Goal: Task Accomplishment & Management: Use online tool/utility

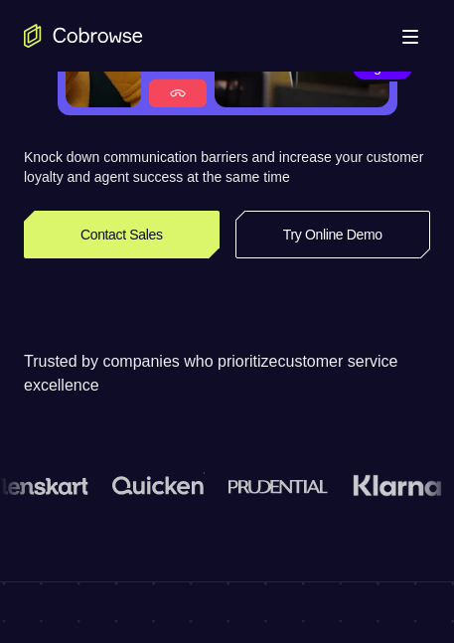
scroll to position [281, 0]
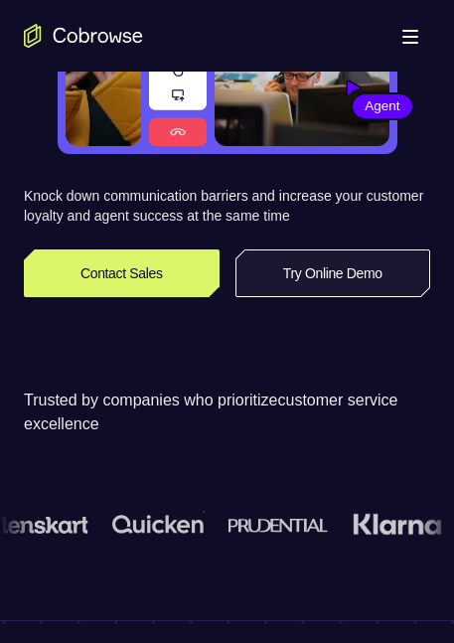
click at [291, 292] on link "Try Online Demo" at bounding box center [333, 273] width 196 height 48
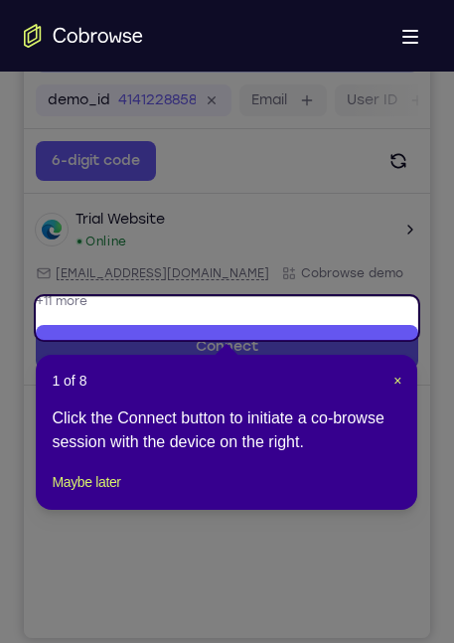
scroll to position [258, 0]
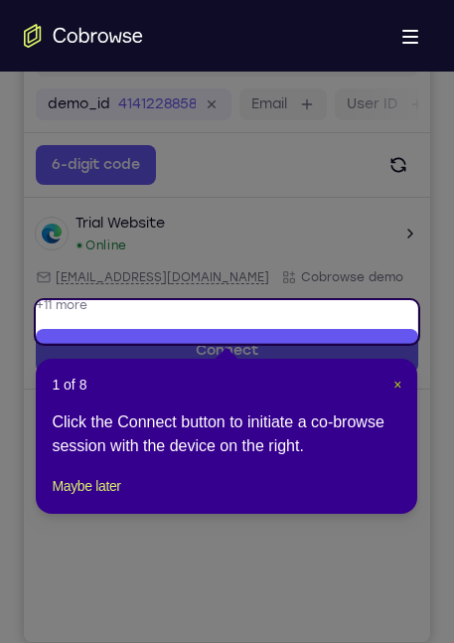
click at [395, 379] on span "×" at bounding box center [397, 384] width 8 height 16
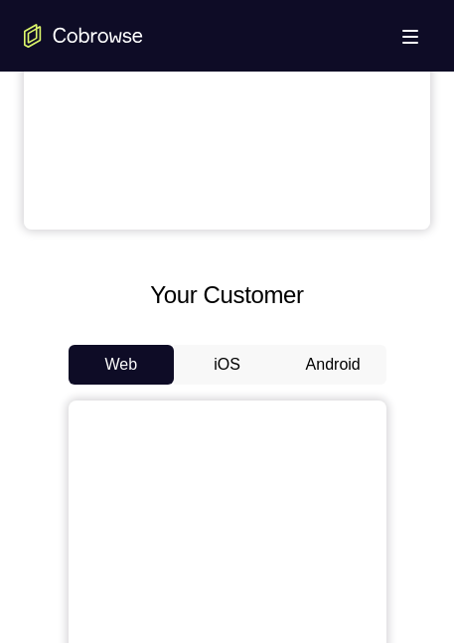
scroll to position [675, 0]
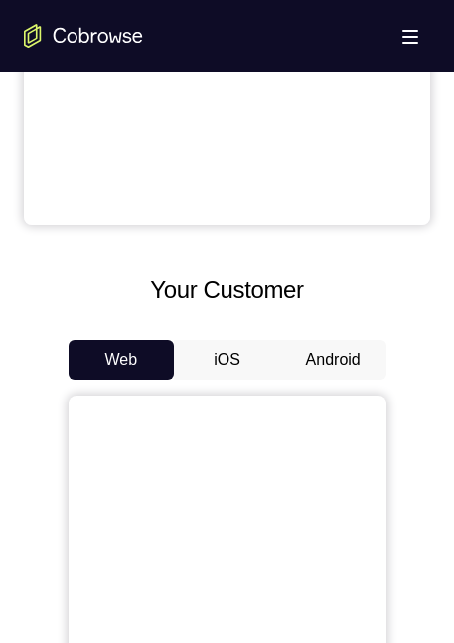
click at [363, 376] on button "Android" at bounding box center [333, 360] width 106 height 40
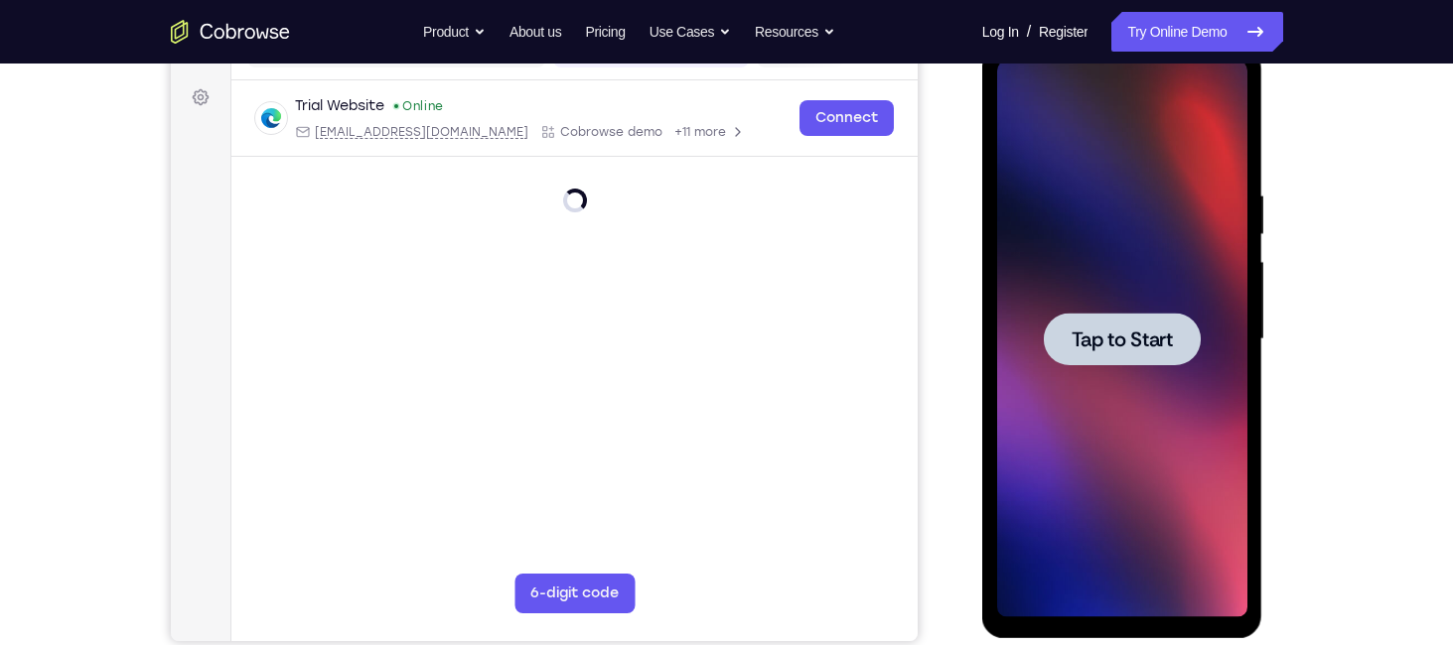
scroll to position [274, 0]
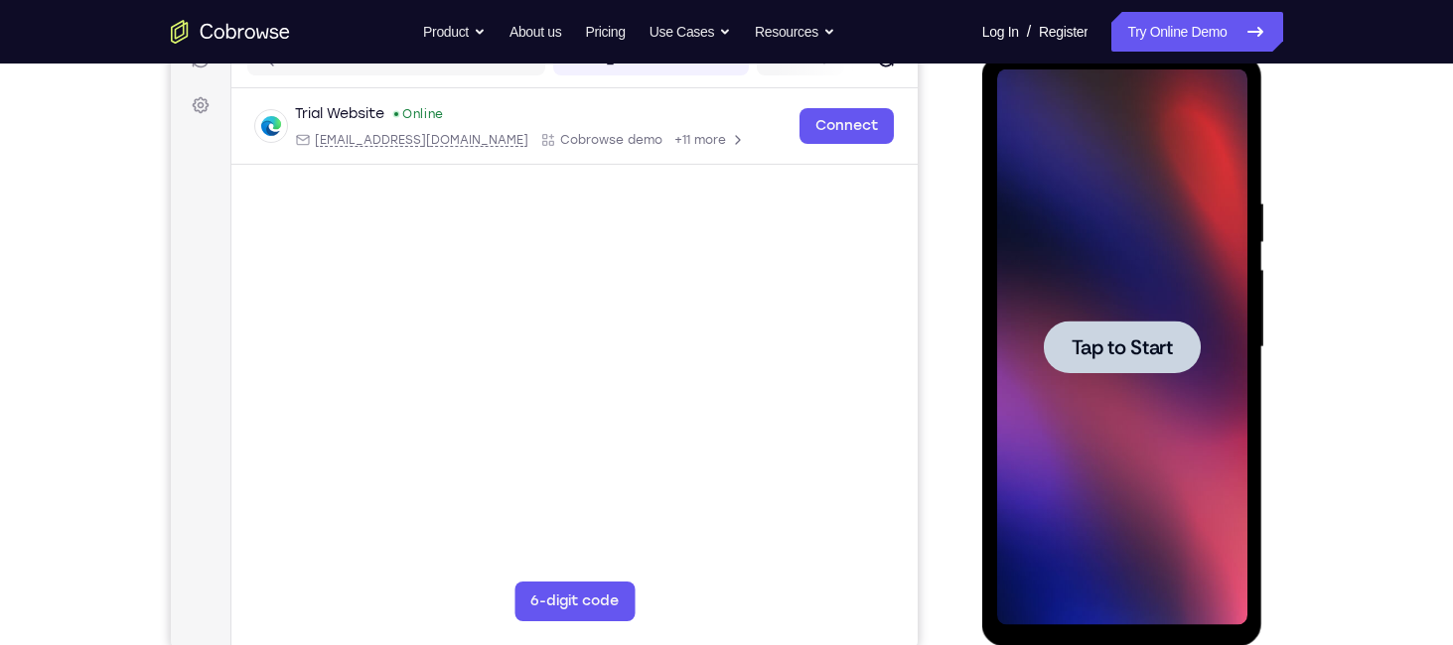
click at [453, 364] on div at bounding box center [1122, 347] width 157 height 53
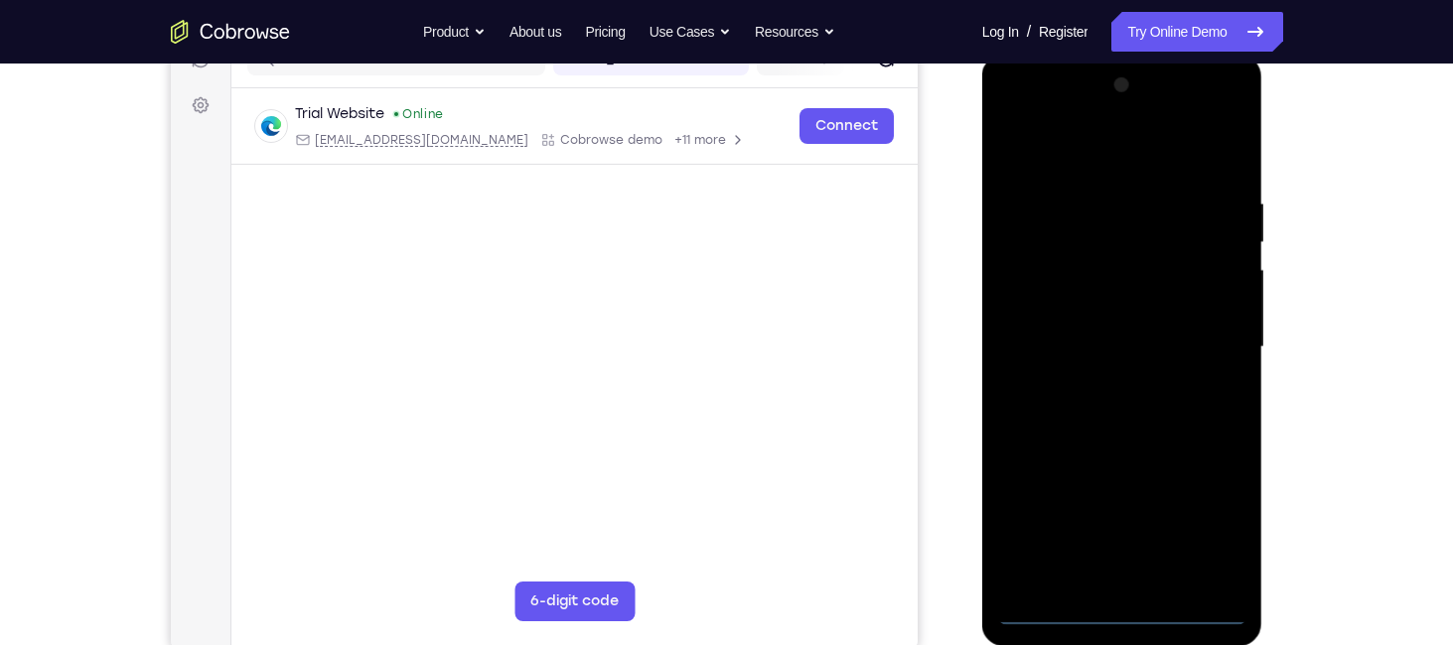
scroll to position [273, 0]
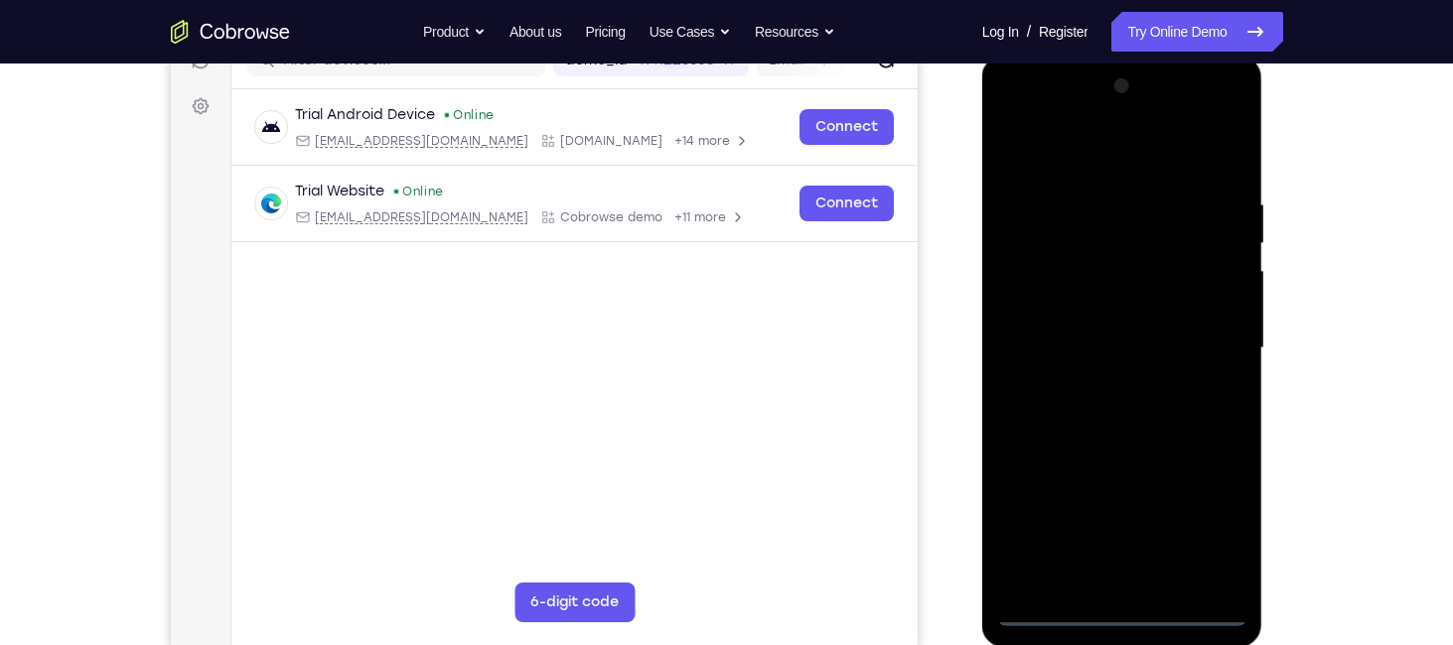
click at [453, 610] on div at bounding box center [1122, 349] width 250 height 556
click at [453, 536] on div at bounding box center [1122, 349] width 250 height 556
click at [453, 152] on div at bounding box center [1122, 349] width 250 height 556
click at [453, 333] on div at bounding box center [1122, 349] width 250 height 556
click at [453, 385] on div at bounding box center [1122, 349] width 250 height 556
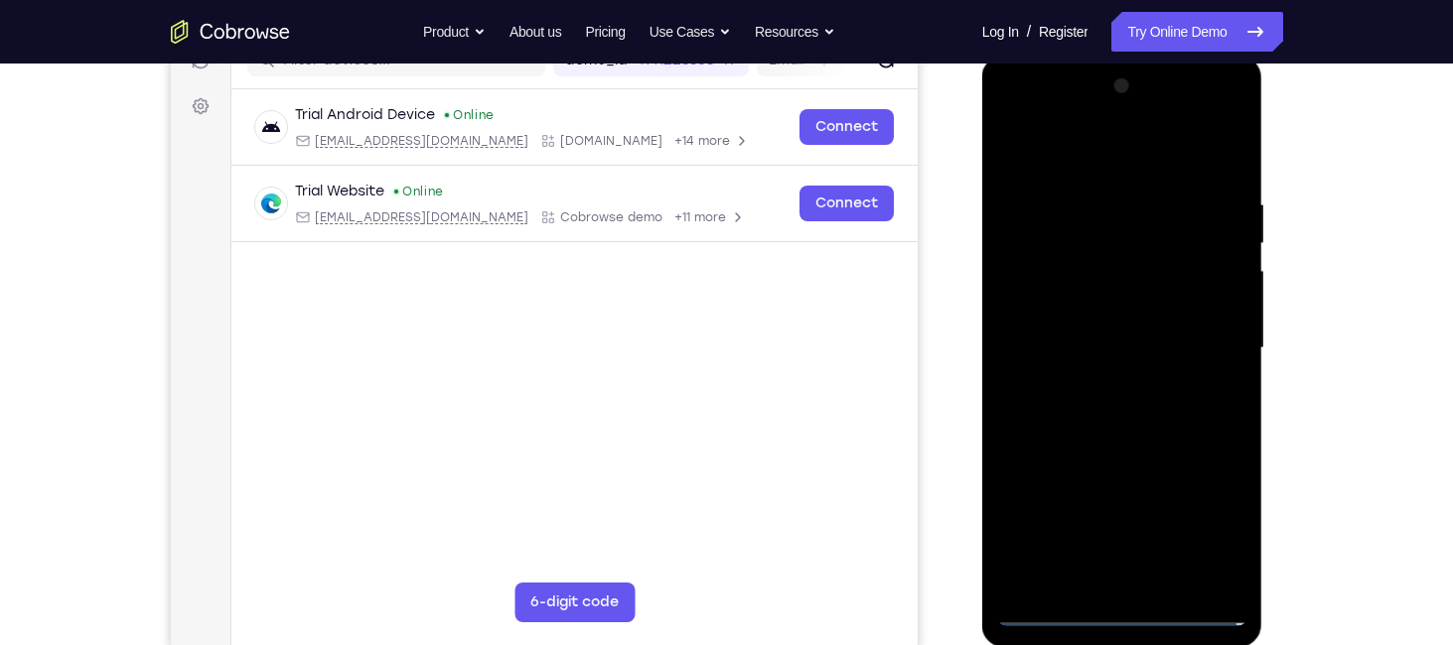
click at [453, 307] on div at bounding box center [1122, 349] width 250 height 556
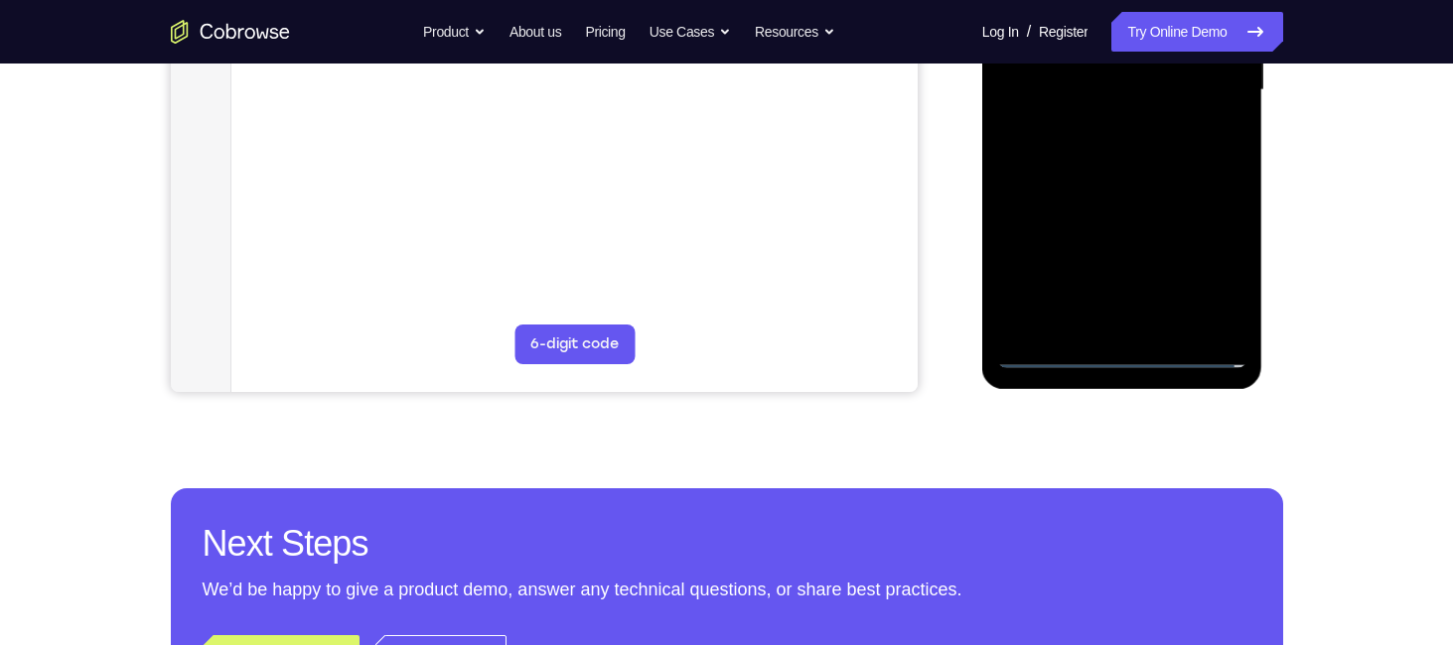
scroll to position [253, 0]
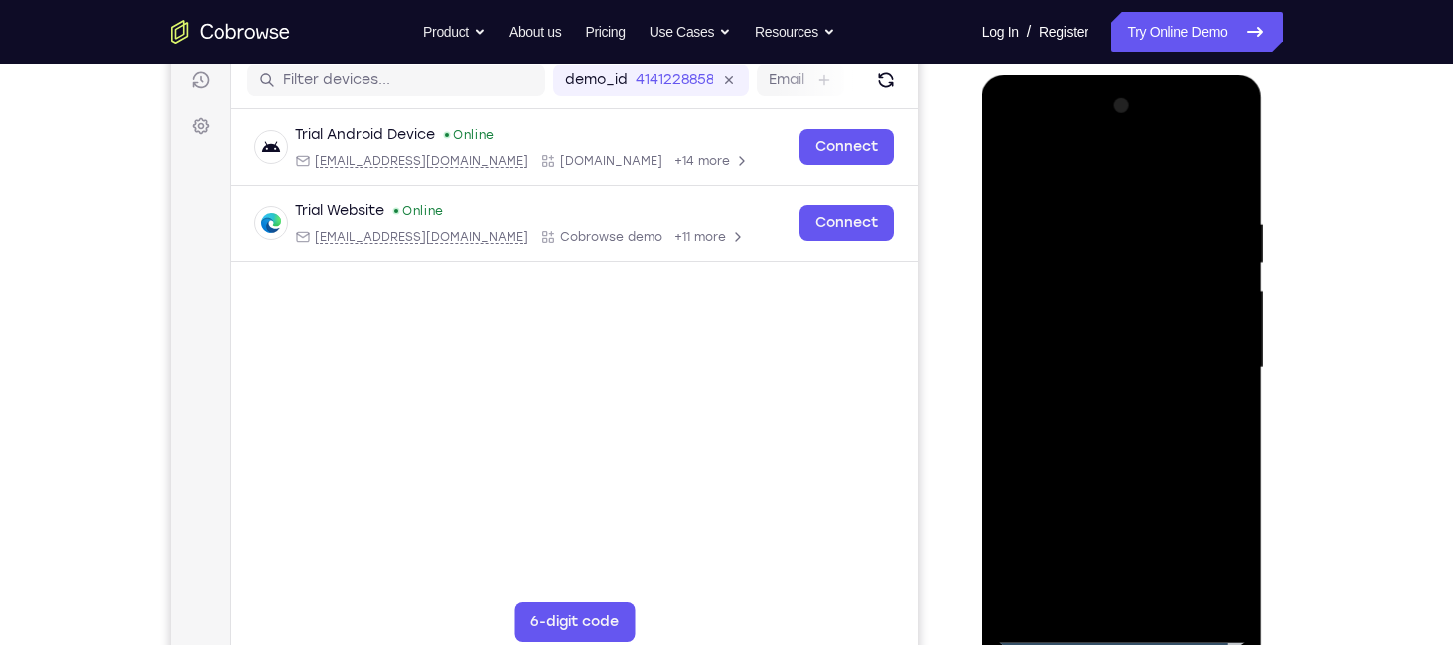
click at [453, 357] on div at bounding box center [1122, 368] width 250 height 556
drag, startPoint x: 1037, startPoint y: 295, endPoint x: 1018, endPoint y: 240, distance: 57.8
click at [453, 240] on div at bounding box center [1122, 368] width 250 height 556
click at [453, 324] on div at bounding box center [1122, 368] width 250 height 556
click at [453, 602] on div at bounding box center [1122, 368] width 250 height 556
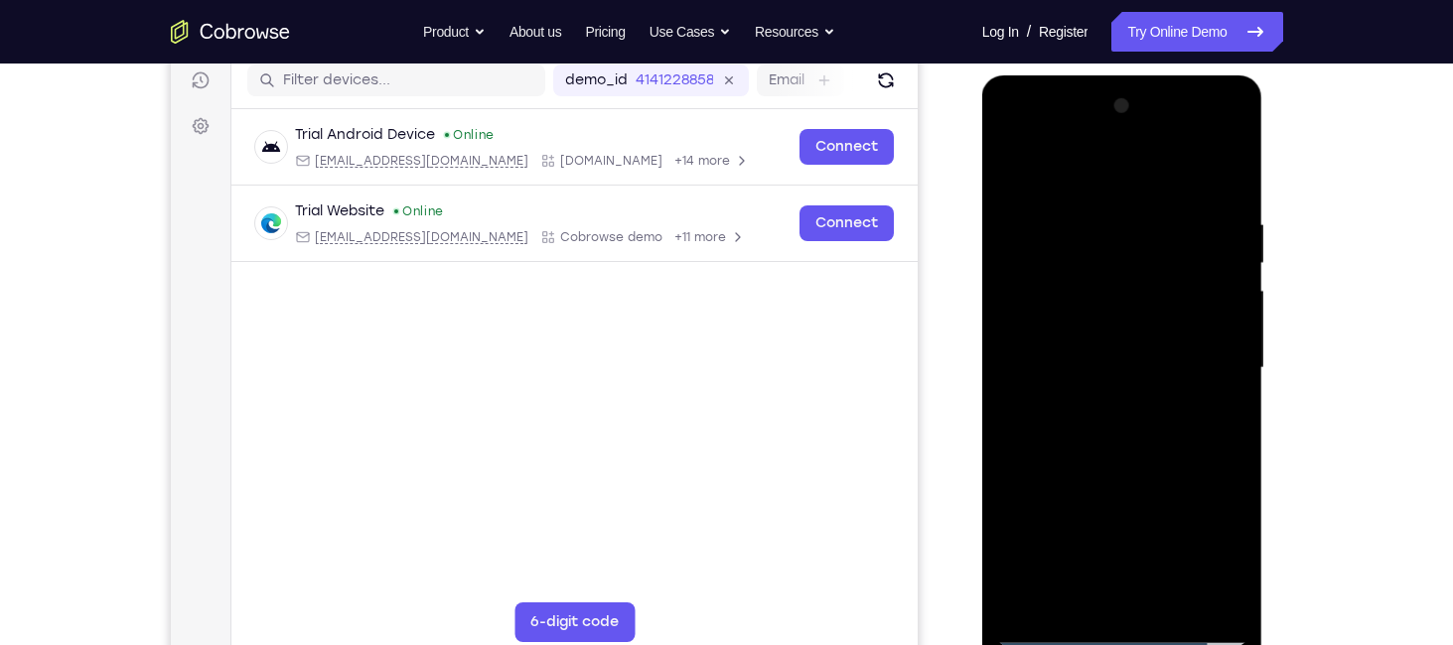
click at [453, 471] on div at bounding box center [1122, 368] width 250 height 556
click at [453, 164] on div at bounding box center [1122, 368] width 250 height 556
click at [453, 165] on div at bounding box center [1122, 368] width 250 height 556
click at [453, 167] on div at bounding box center [1122, 368] width 250 height 556
click at [453, 209] on div at bounding box center [1122, 368] width 250 height 556
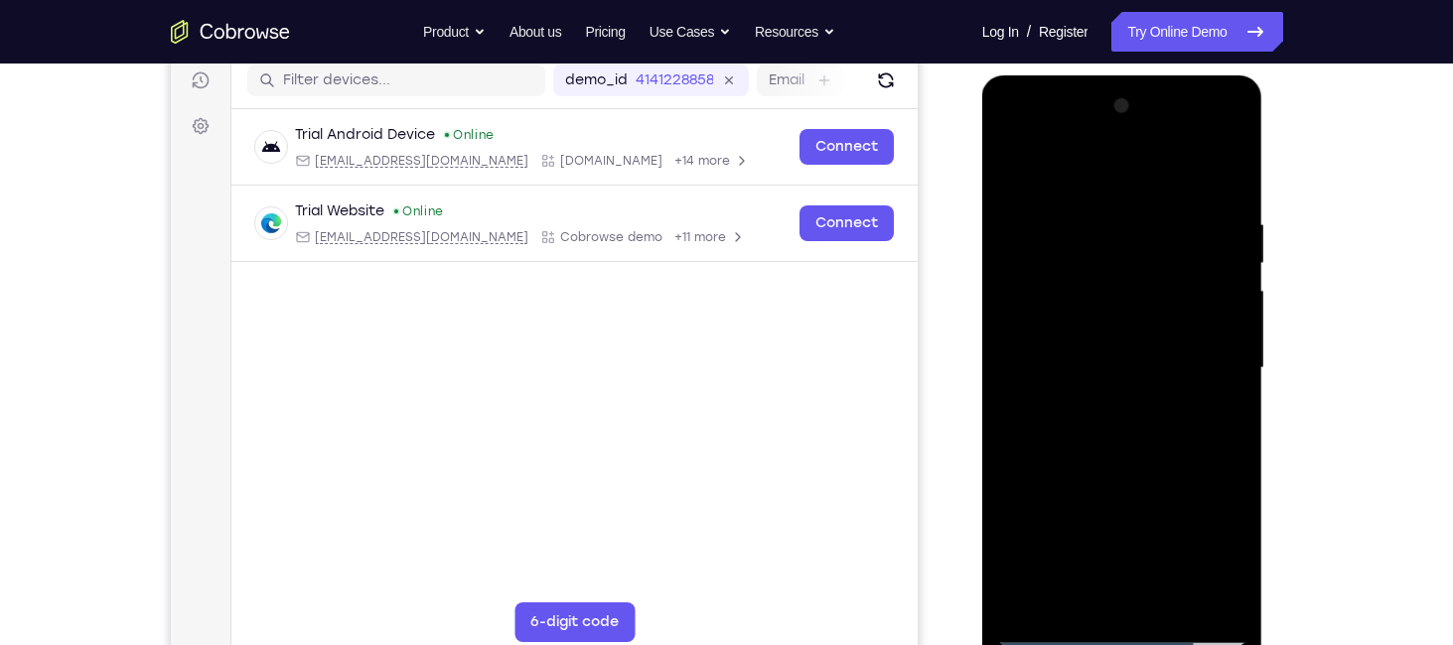
click at [453, 594] on div at bounding box center [1122, 368] width 250 height 556
click at [453, 177] on div at bounding box center [1122, 368] width 250 height 556
drag, startPoint x: 1211, startPoint y: 200, endPoint x: 953, endPoint y: 226, distance: 258.6
click at [453, 226] on html "Online web based iOS Simulators and Android Emulators. Run iPhone, iPad, Mobile…" at bounding box center [1123, 373] width 283 height 596
drag, startPoint x: 1221, startPoint y: 201, endPoint x: 1040, endPoint y: 202, distance: 181.7
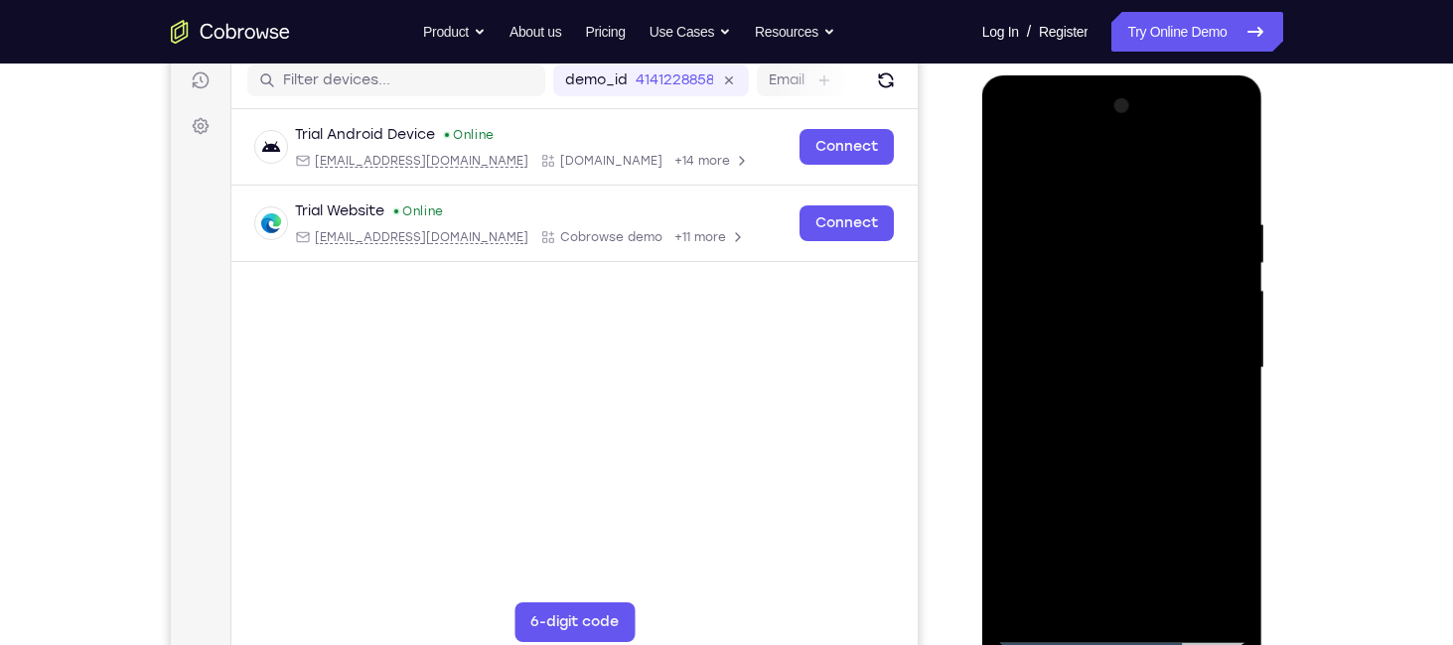
click at [453, 202] on div at bounding box center [1122, 368] width 250 height 556
drag, startPoint x: 1163, startPoint y: 482, endPoint x: 1121, endPoint y: 161, distance: 323.5
click at [453, 161] on div at bounding box center [1122, 368] width 250 height 556
drag, startPoint x: 1165, startPoint y: 437, endPoint x: 1164, endPoint y: 24, distance: 413.1
click at [453, 75] on html "Online web based iOS Simulators and Android Emulators. Run iPhone, iPad, Mobile…" at bounding box center [1123, 373] width 283 height 596
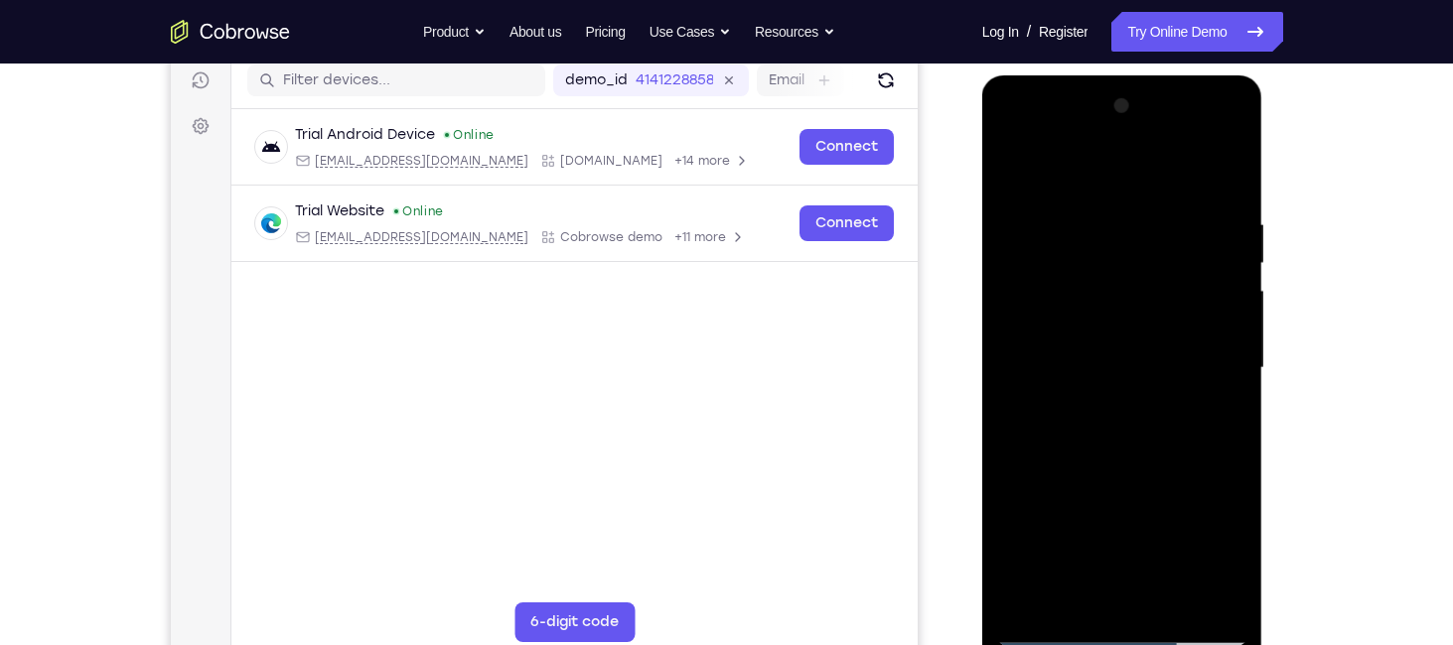
drag, startPoint x: 1132, startPoint y: 267, endPoint x: 1141, endPoint y: -1, distance: 268.3
click at [453, 75] on html "Online web based iOS Simulators and Android Emulators. Run iPhone, iPad, Mobile…" at bounding box center [1123, 373] width 283 height 596
drag, startPoint x: 1140, startPoint y: 455, endPoint x: 1149, endPoint y: 6, distance: 448.9
click at [453, 75] on html "Online web based iOS Simulators and Android Emulators. Run iPhone, iPad, Mobile…" at bounding box center [1123, 373] width 283 height 596
drag, startPoint x: 1142, startPoint y: 481, endPoint x: 1141, endPoint y: 113, distance: 367.4
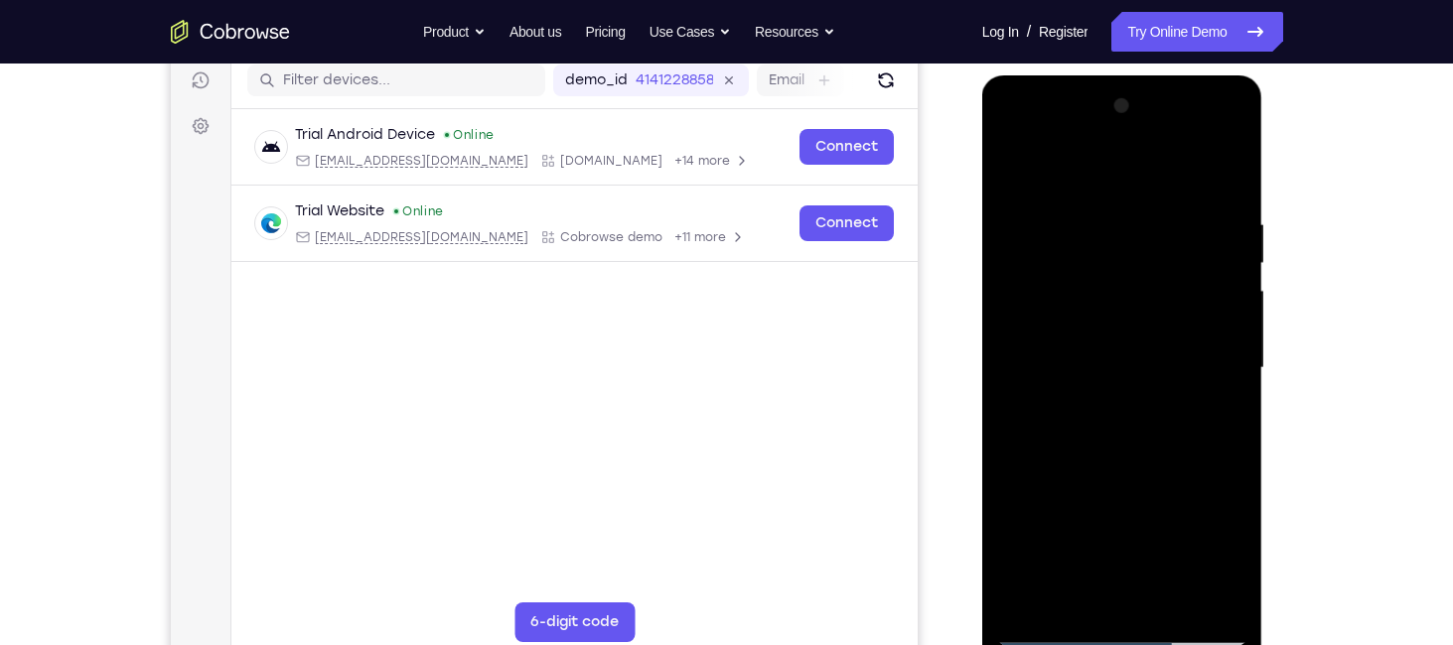
click at [453, 113] on div at bounding box center [1122, 368] width 250 height 556
drag, startPoint x: 1176, startPoint y: 455, endPoint x: 1161, endPoint y: 243, distance: 212.0
click at [453, 243] on div at bounding box center [1122, 368] width 250 height 556
drag, startPoint x: 1182, startPoint y: 493, endPoint x: 1183, endPoint y: 183, distance: 309.8
click at [453, 183] on div at bounding box center [1122, 368] width 250 height 556
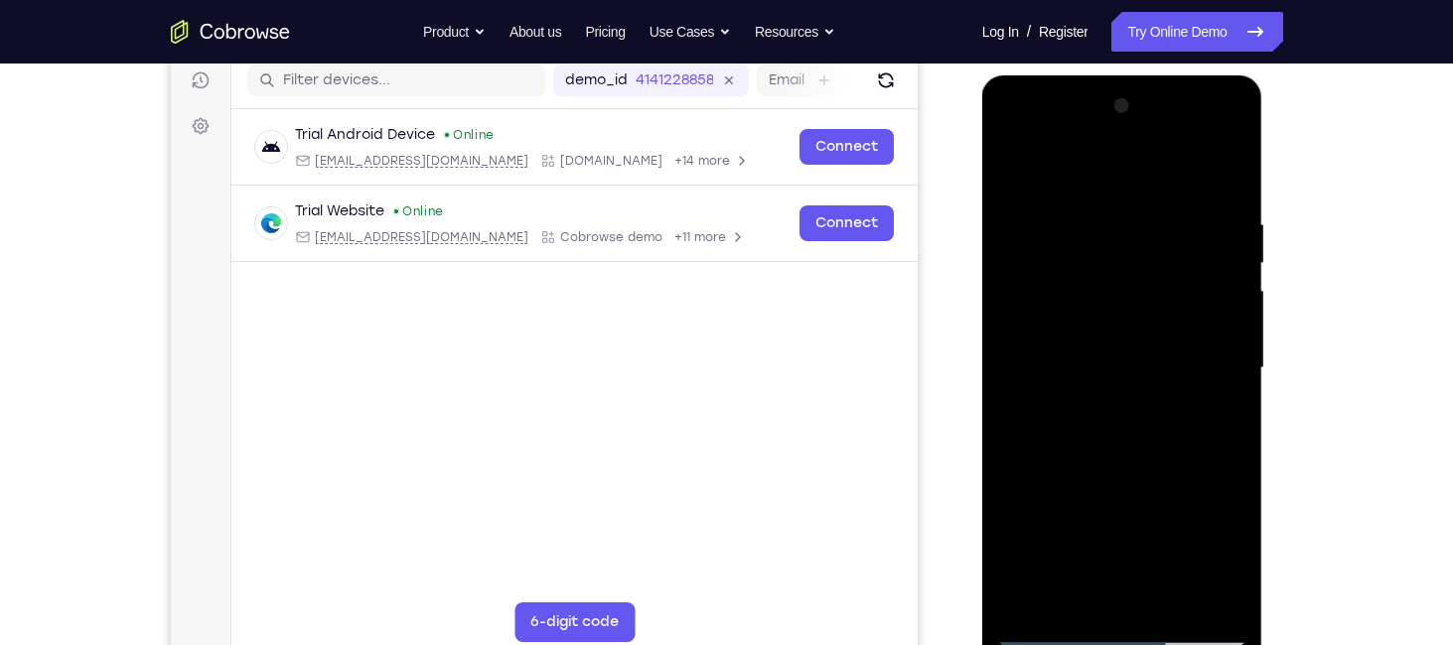
click at [453, 375] on div at bounding box center [1122, 368] width 250 height 556
drag, startPoint x: 1183, startPoint y: 491, endPoint x: 1147, endPoint y: 20, distance: 472.1
click at [453, 75] on html "Online web based iOS Simulators and Android Emulators. Run iPhone, iPad, Mobile…" at bounding box center [1123, 373] width 283 height 596
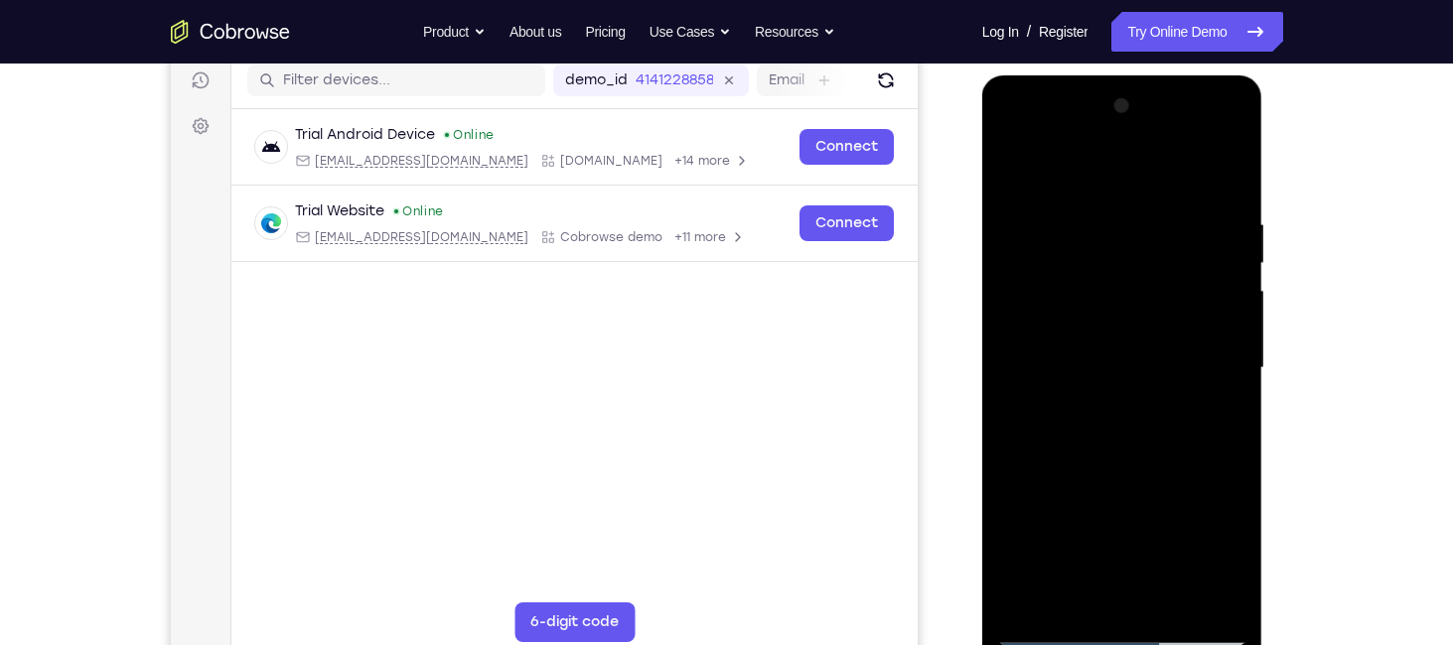
drag, startPoint x: 1161, startPoint y: 487, endPoint x: 1157, endPoint y: 64, distance: 423.1
click at [453, 75] on html "Online web based iOS Simulators and Android Emulators. Run iPhone, iPad, Mobile…" at bounding box center [1123, 373] width 283 height 596
drag, startPoint x: 1147, startPoint y: 516, endPoint x: 1132, endPoint y: 65, distance: 452.1
click at [453, 75] on html "Online web based iOS Simulators and Android Emulators. Run iPhone, iPad, Mobile…" at bounding box center [1123, 373] width 283 height 596
drag, startPoint x: 1156, startPoint y: 436, endPoint x: 1161, endPoint y: 312, distance: 124.2
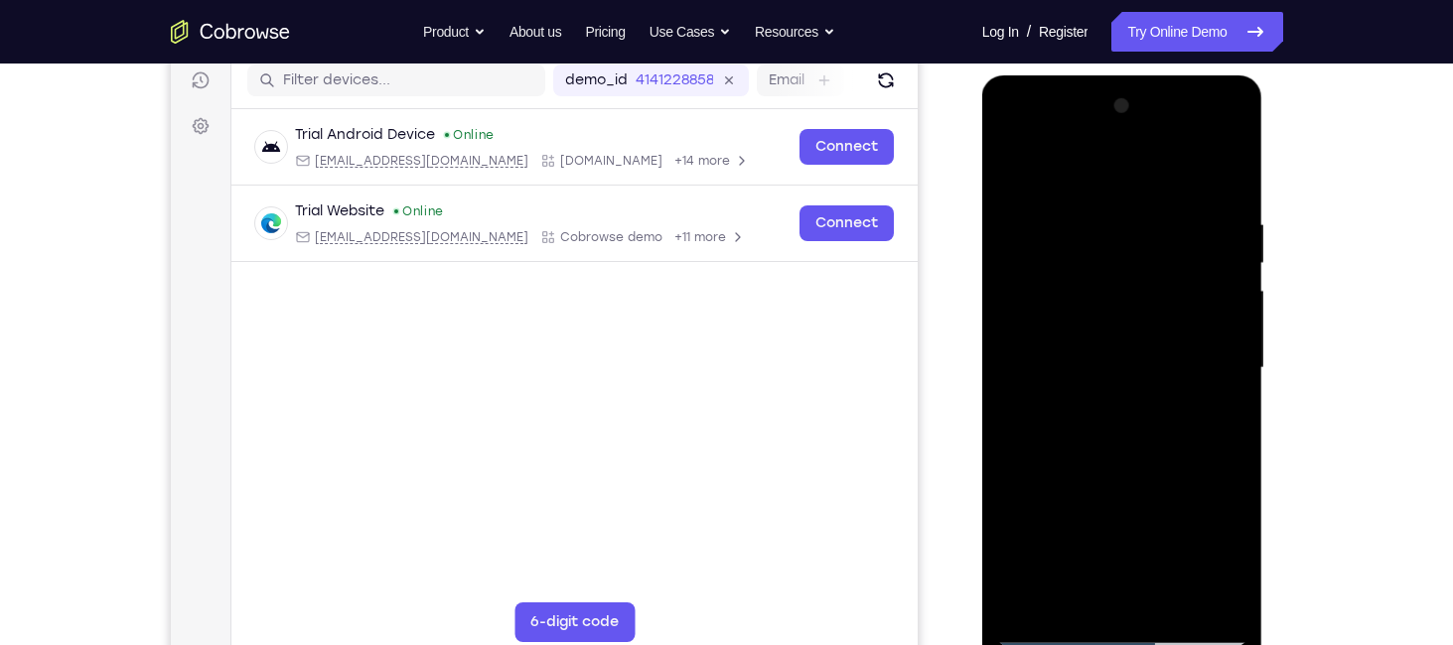
click at [453, 312] on div at bounding box center [1122, 368] width 250 height 556
click at [453, 362] on div at bounding box center [1122, 368] width 250 height 556
drag, startPoint x: 1193, startPoint y: 514, endPoint x: 1178, endPoint y: 117, distance: 397.5
click at [453, 117] on div at bounding box center [1122, 368] width 250 height 556
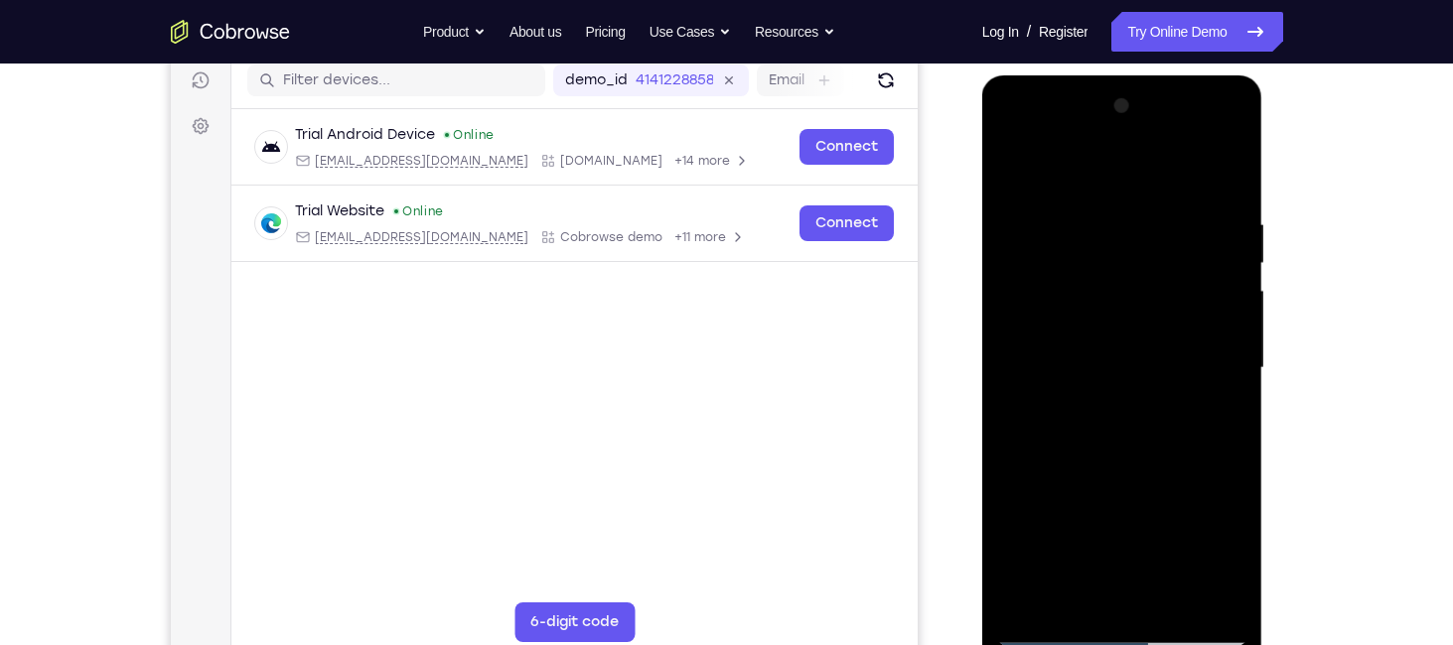
drag, startPoint x: 1164, startPoint y: 502, endPoint x: 1192, endPoint y: 67, distance: 436.8
click at [453, 75] on html "Online web based iOS Simulators and Android Emulators. Run iPhone, iPad, Mobile…" at bounding box center [1123, 373] width 283 height 596
drag, startPoint x: 1173, startPoint y: 497, endPoint x: 1173, endPoint y: 140, distance: 356.5
click at [453, 140] on div at bounding box center [1122, 368] width 250 height 556
drag, startPoint x: 1160, startPoint y: 518, endPoint x: 1138, endPoint y: 608, distance: 92.0
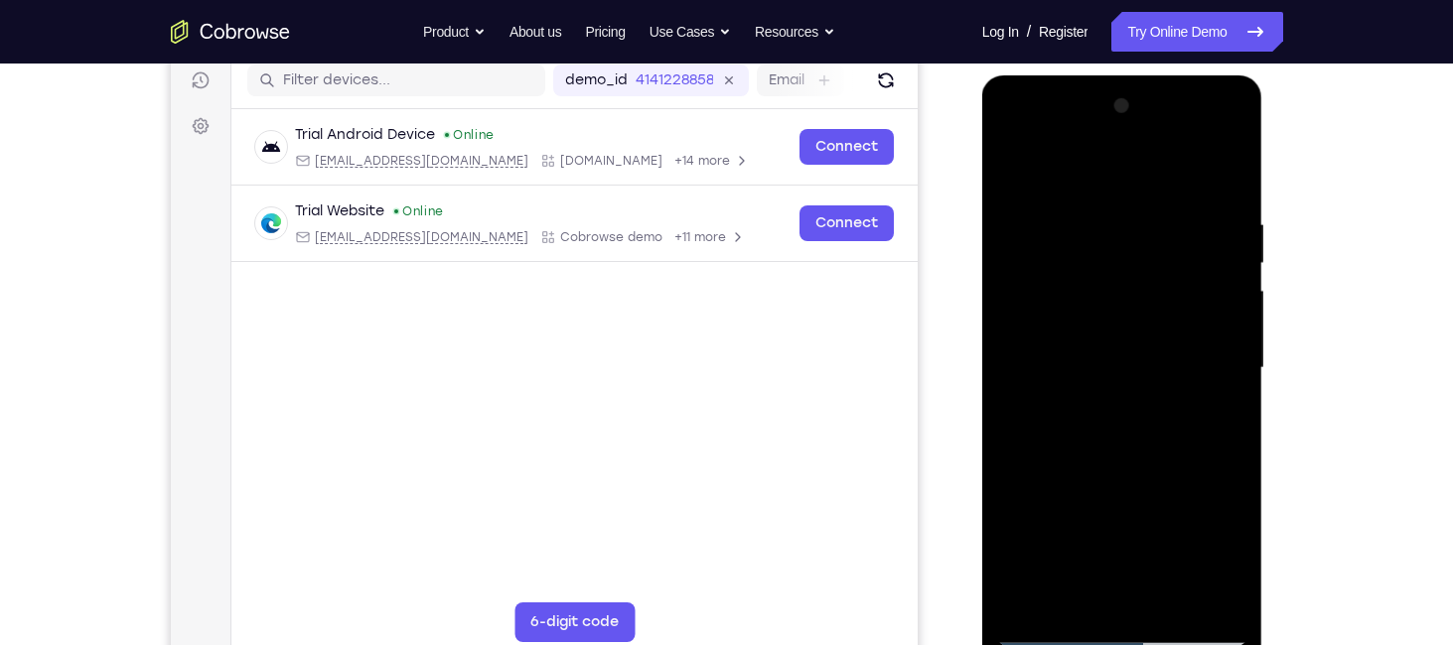
click at [453, 608] on div at bounding box center [1122, 368] width 250 height 556
click at [453, 539] on div at bounding box center [1122, 368] width 250 height 556
drag, startPoint x: 1135, startPoint y: 463, endPoint x: 1123, endPoint y: 68, distance: 395.4
click at [453, 75] on html "Online web based iOS Simulators and Android Emulators. Run iPhone, iPad, Mobile…" at bounding box center [1123, 373] width 283 height 596
drag, startPoint x: 1156, startPoint y: 530, endPoint x: 1168, endPoint y: 161, distance: 369.6
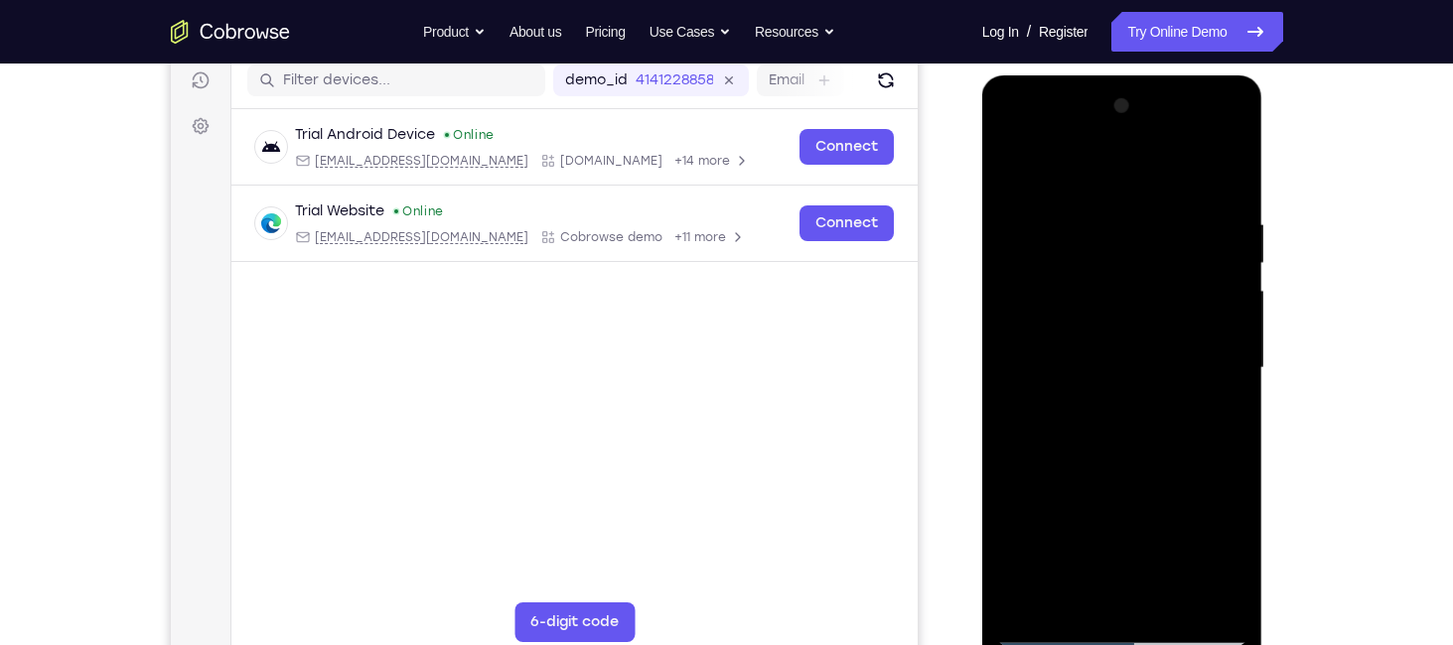
click at [453, 161] on div at bounding box center [1122, 368] width 250 height 556
drag, startPoint x: 1149, startPoint y: 504, endPoint x: 1172, endPoint y: 109, distance: 395.9
click at [453, 109] on div at bounding box center [1122, 368] width 250 height 556
drag, startPoint x: 1148, startPoint y: 511, endPoint x: 1169, endPoint y: 104, distance: 407.7
click at [453, 104] on div at bounding box center [1122, 368] width 250 height 556
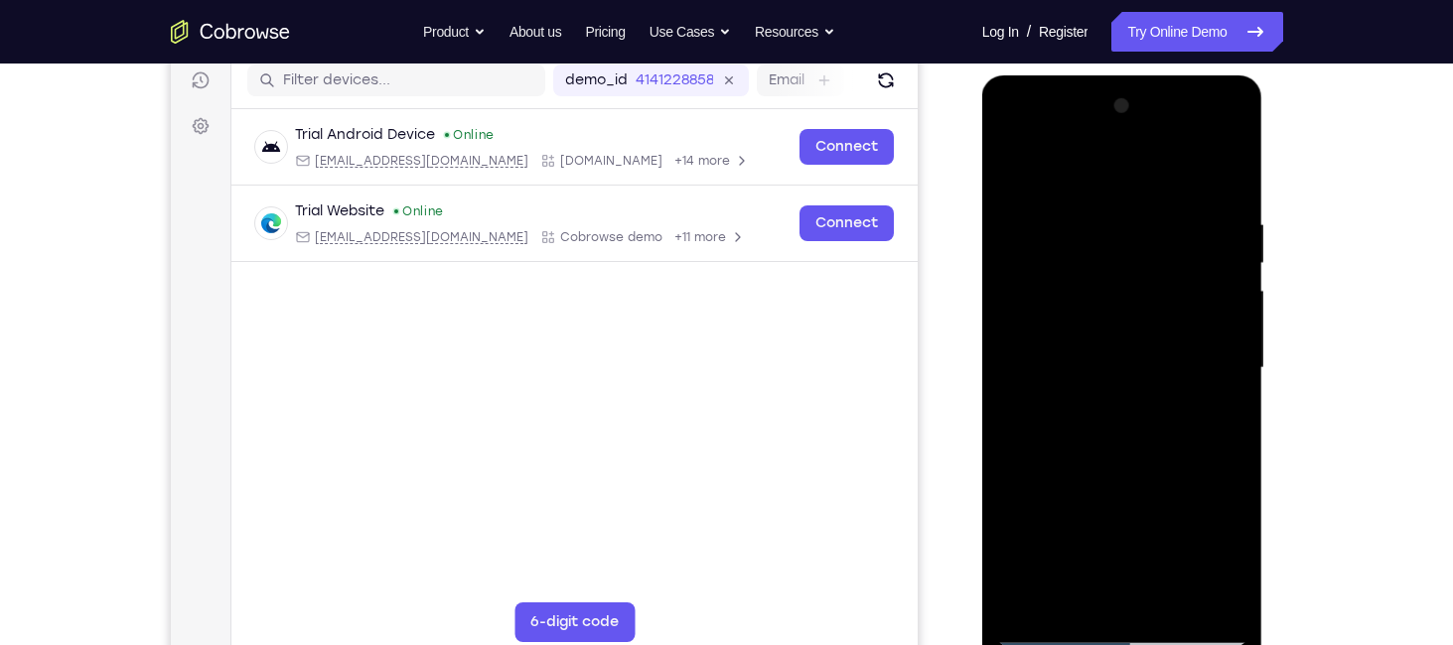
drag, startPoint x: 1142, startPoint y: 440, endPoint x: 1168, endPoint y: 26, distance: 414.9
click at [453, 75] on html "Online web based iOS Simulators and Android Emulators. Run iPhone, iPad, Mobile…" at bounding box center [1123, 373] width 283 height 596
drag, startPoint x: 1190, startPoint y: 510, endPoint x: 1152, endPoint y: 137, distance: 375.3
click at [453, 137] on div at bounding box center [1122, 368] width 250 height 556
drag, startPoint x: 1152, startPoint y: 510, endPoint x: 1181, endPoint y: 133, distance: 378.5
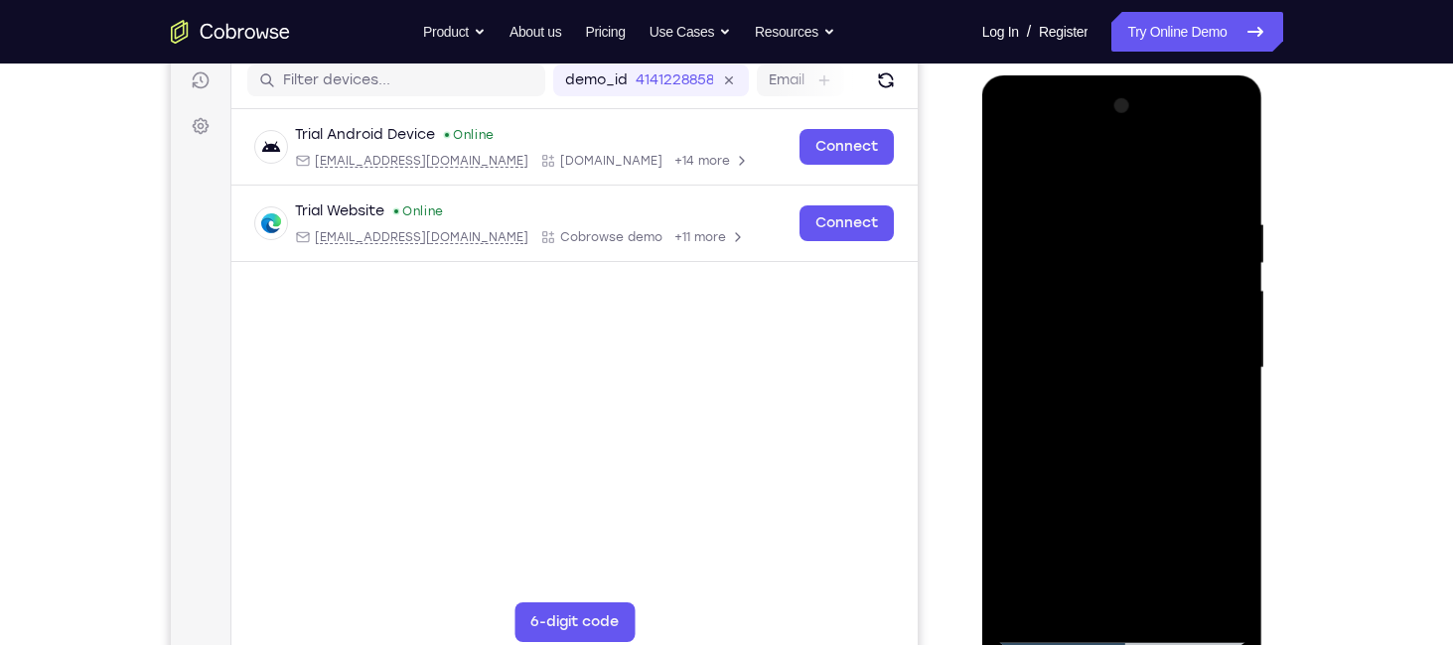
click at [453, 133] on div at bounding box center [1122, 368] width 250 height 556
drag, startPoint x: 1188, startPoint y: 474, endPoint x: 1181, endPoint y: 77, distance: 396.3
click at [453, 77] on div at bounding box center [1122, 371] width 281 height 592
drag, startPoint x: 1173, startPoint y: 435, endPoint x: 1185, endPoint y: 180, distance: 255.5
click at [453, 180] on div at bounding box center [1122, 368] width 250 height 556
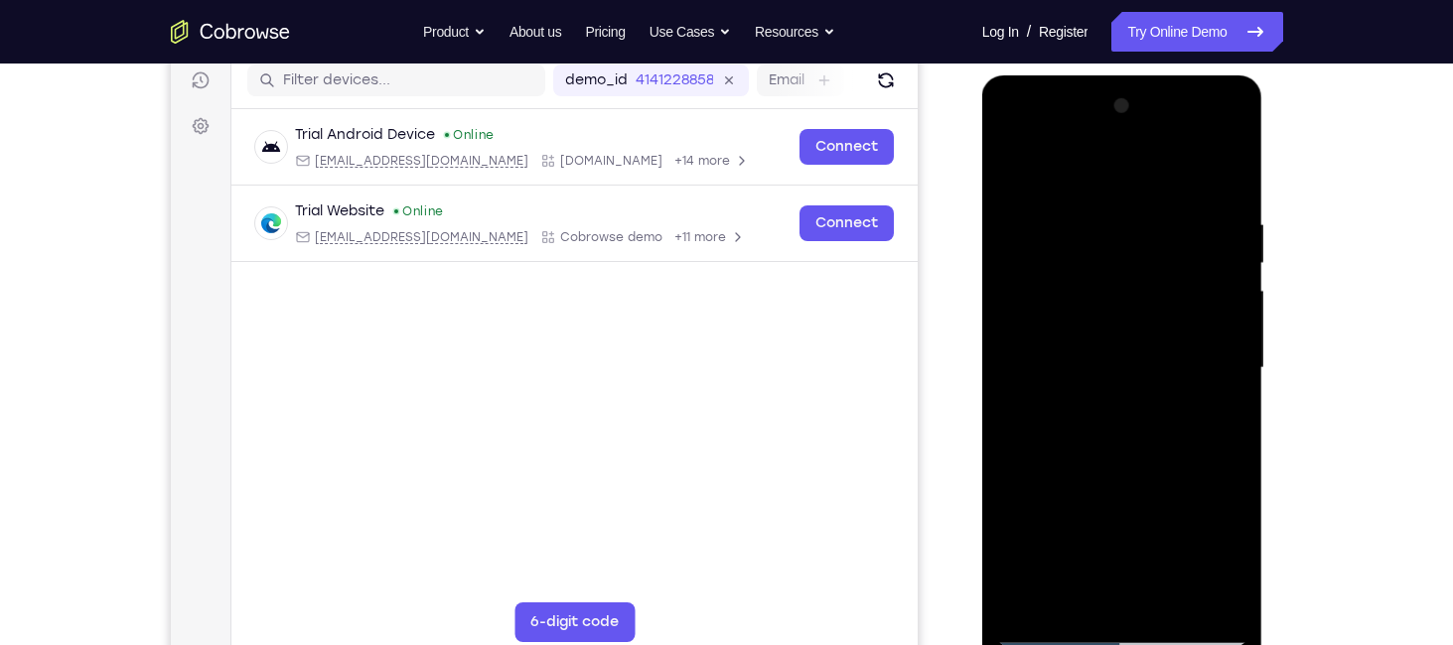
click at [453, 360] on div at bounding box center [1122, 368] width 250 height 556
click at [453, 596] on div at bounding box center [1122, 368] width 250 height 556
click at [453, 169] on div at bounding box center [1122, 368] width 250 height 556
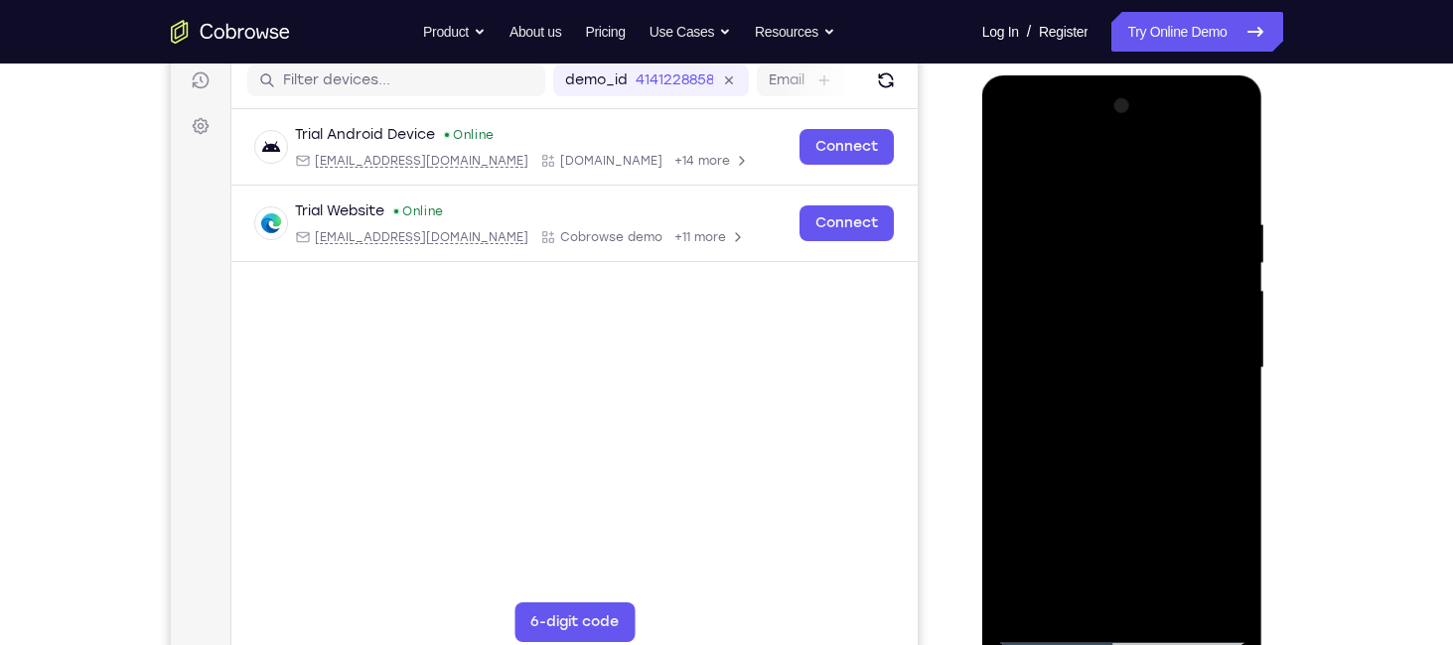
drag, startPoint x: 1177, startPoint y: 533, endPoint x: 1125, endPoint y: -94, distance: 629.7
click at [453, 75] on html "Online web based iOS Simulators and Android Emulators. Run iPhone, iPad, Mobile…" at bounding box center [1123, 373] width 283 height 596
click at [453, 549] on div at bounding box center [1122, 368] width 250 height 556
click at [453, 403] on div at bounding box center [1122, 368] width 250 height 556
click at [453, 127] on div at bounding box center [1122, 368] width 250 height 556
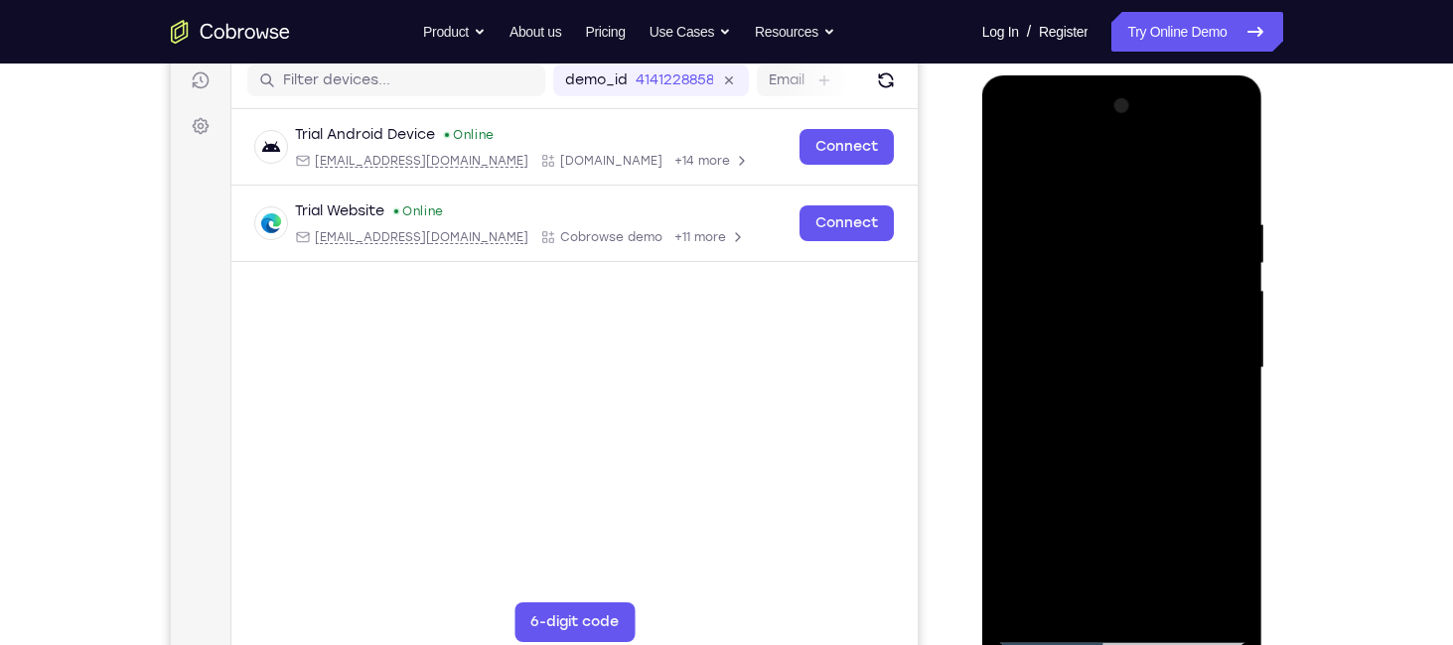
click at [453, 300] on div at bounding box center [1122, 368] width 250 height 556
click at [453, 189] on div at bounding box center [1122, 368] width 250 height 556
click at [453, 220] on div at bounding box center [1122, 368] width 250 height 556
drag, startPoint x: 1120, startPoint y: 455, endPoint x: 1102, endPoint y: 227, distance: 228.1
click at [453, 227] on div at bounding box center [1122, 368] width 250 height 556
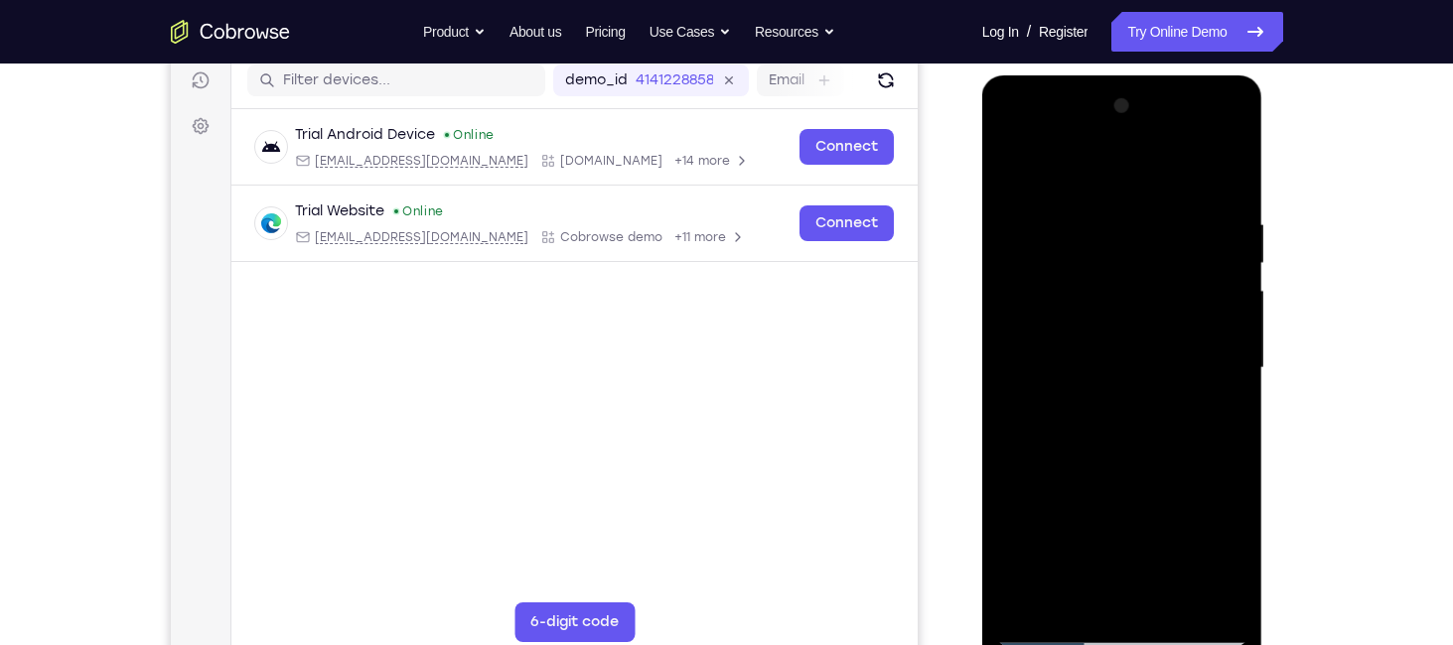
drag, startPoint x: 1133, startPoint y: 475, endPoint x: 1114, endPoint y: 330, distance: 146.2
click at [453, 330] on div at bounding box center [1122, 368] width 250 height 556
drag, startPoint x: 1121, startPoint y: 491, endPoint x: 1100, endPoint y: 204, distance: 287.7
click at [453, 204] on div at bounding box center [1122, 368] width 250 height 556
drag, startPoint x: 1136, startPoint y: 554, endPoint x: 1151, endPoint y: 225, distance: 329.0
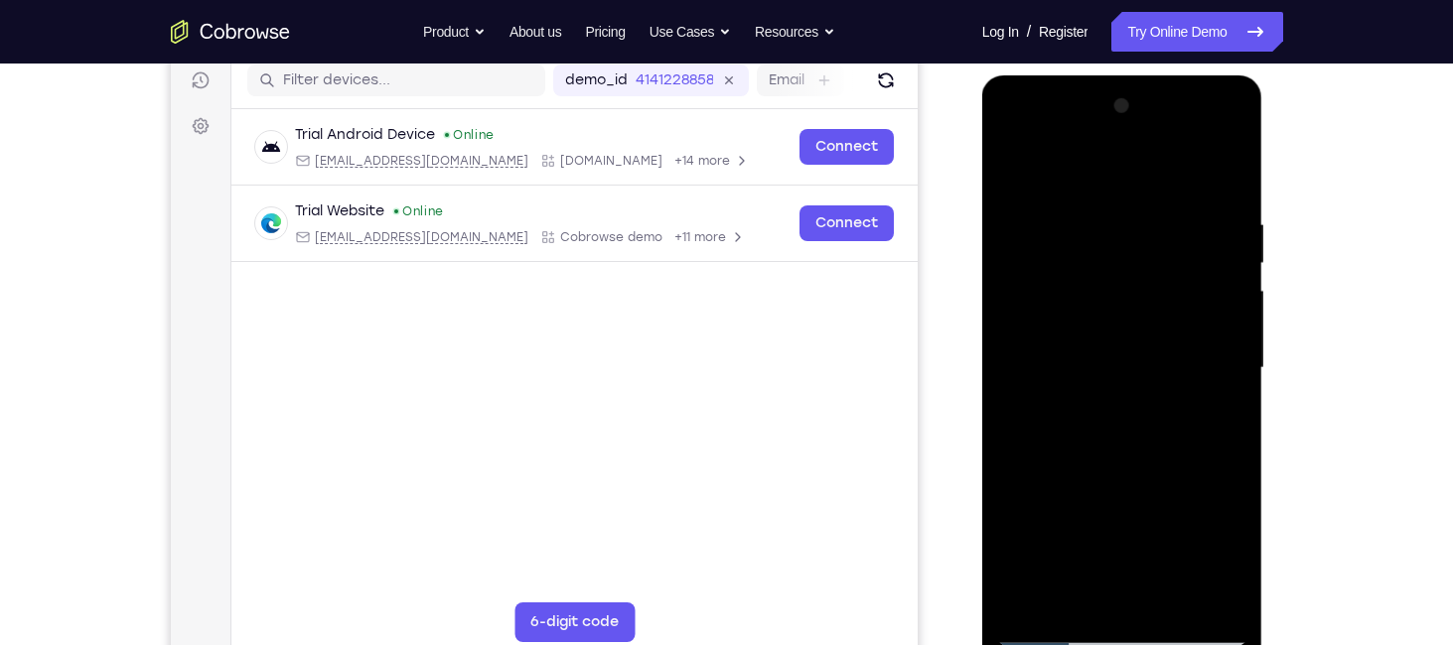
click at [453, 225] on div at bounding box center [1122, 368] width 250 height 556
drag, startPoint x: 1122, startPoint y: 499, endPoint x: 1121, endPoint y: 253, distance: 245.3
click at [453, 253] on div at bounding box center [1122, 368] width 250 height 556
drag, startPoint x: 1121, startPoint y: 241, endPoint x: 1097, endPoint y: 706, distance: 465.4
click at [453, 642] on html "Online web based iOS Simulators and Android Emulators. Run iPhone, iPad, Mobile…" at bounding box center [1123, 373] width 283 height 596
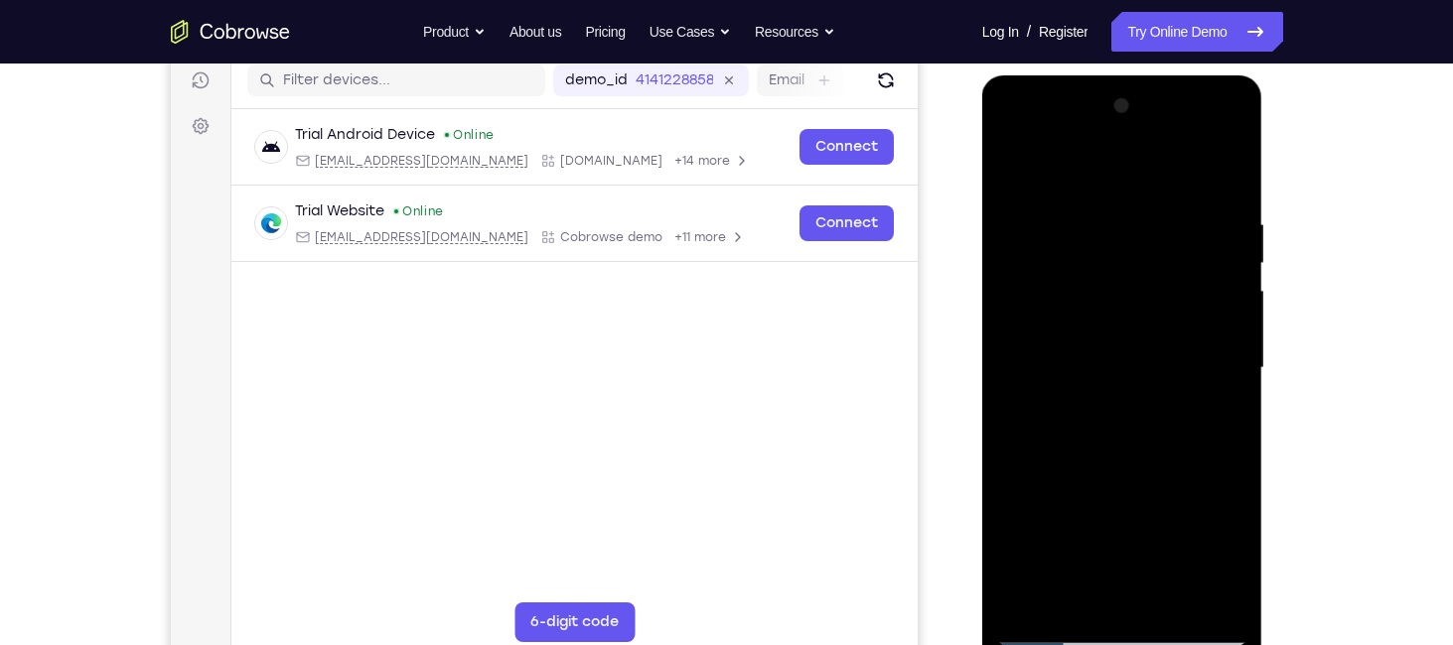
drag, startPoint x: 1127, startPoint y: 207, endPoint x: 1137, endPoint y: 689, distance: 482.7
click at [453, 642] on html "Online web based iOS Simulators and Android Emulators. Run iPhone, iPad, Mobile…" at bounding box center [1123, 373] width 283 height 596
drag, startPoint x: 1157, startPoint y: 208, endPoint x: 1114, endPoint y: 725, distance: 519.1
click at [453, 642] on html "Online web based iOS Simulators and Android Emulators. Run iPhone, iPad, Mobile…" at bounding box center [1123, 373] width 283 height 596
click at [453, 214] on div at bounding box center [1122, 368] width 250 height 556
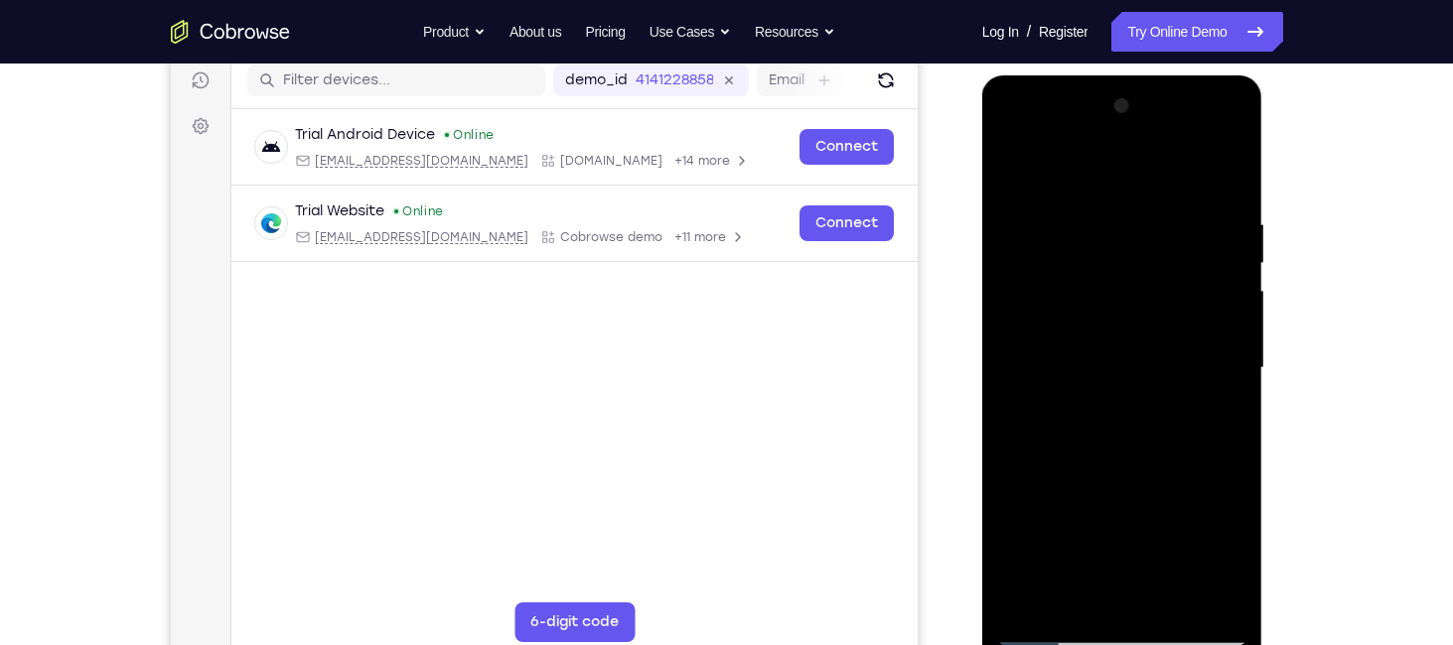
click at [453, 199] on div at bounding box center [1122, 368] width 250 height 556
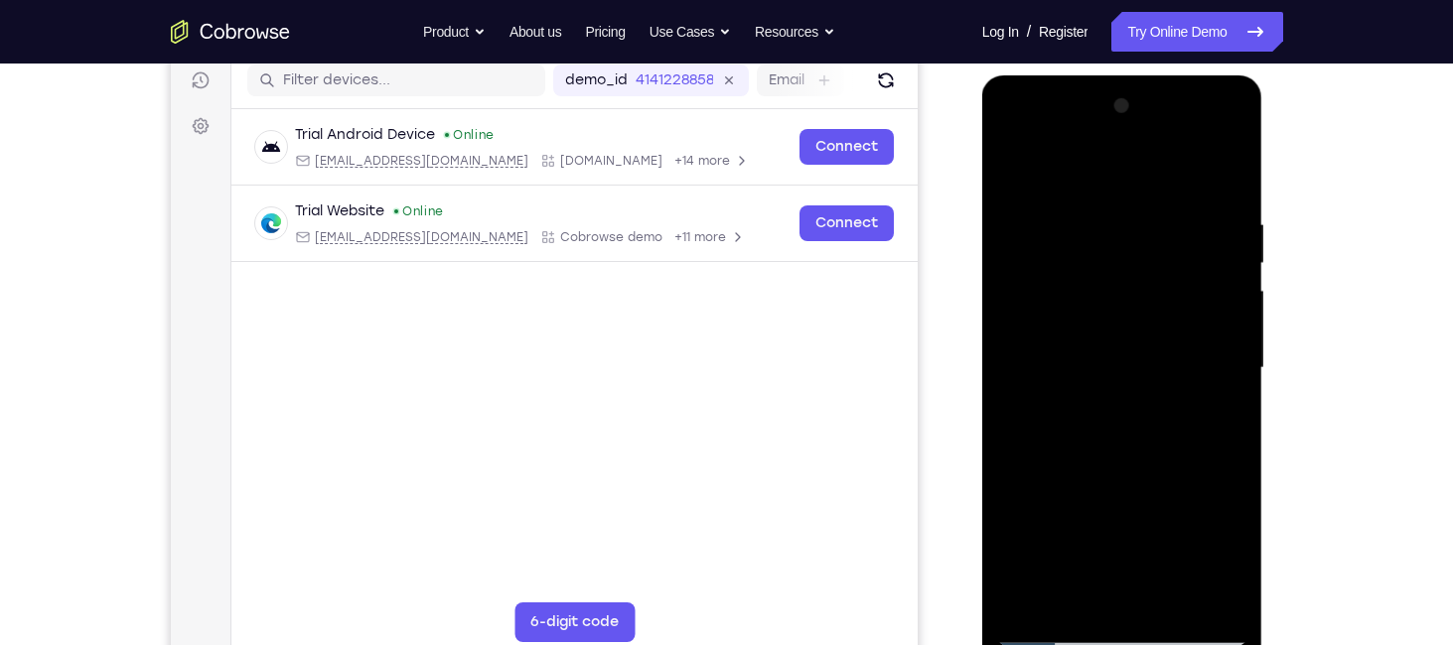
click at [453, 203] on div at bounding box center [1122, 368] width 250 height 556
click at [453, 246] on div at bounding box center [1122, 368] width 250 height 556
drag, startPoint x: 1079, startPoint y: 527, endPoint x: 1095, endPoint y: 235, distance: 292.4
click at [453, 235] on div at bounding box center [1122, 368] width 250 height 556
drag, startPoint x: 1095, startPoint y: 487, endPoint x: 1085, endPoint y: 316, distance: 171.1
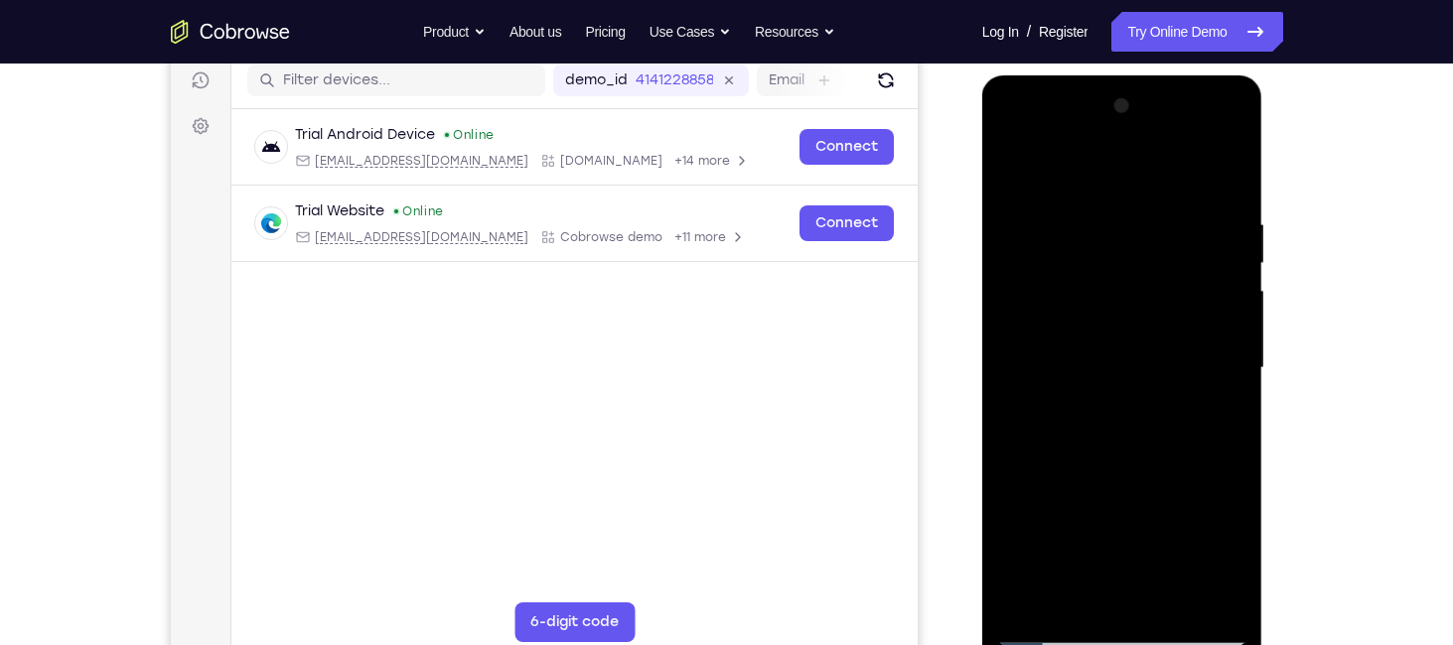
click at [453, 316] on div at bounding box center [1122, 368] width 250 height 556
drag, startPoint x: 1097, startPoint y: 495, endPoint x: 1104, endPoint y: 331, distance: 164.0
click at [453, 331] on div at bounding box center [1122, 368] width 250 height 556
drag, startPoint x: 1090, startPoint y: 514, endPoint x: 1101, endPoint y: 713, distance: 198.9
click at [453, 642] on html "Online web based iOS Simulators and Android Emulators. Run iPhone, iPad, Mobile…" at bounding box center [1123, 373] width 283 height 596
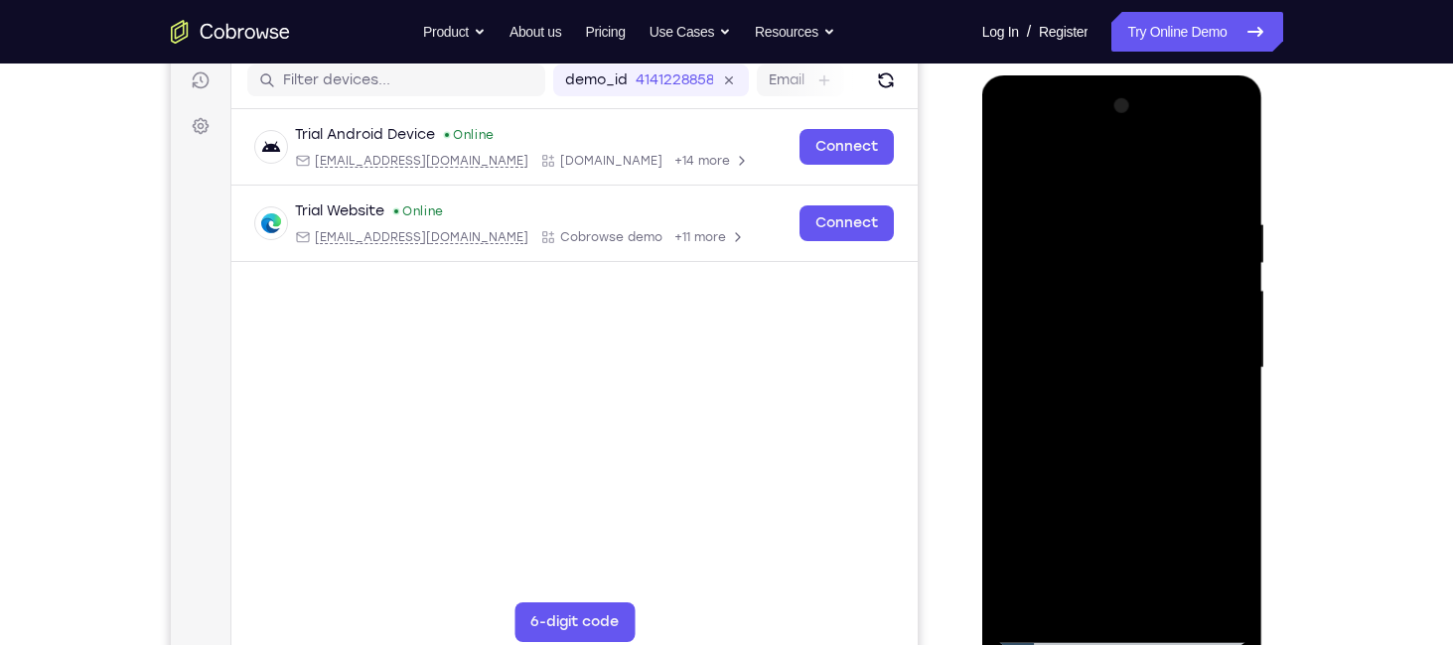
drag, startPoint x: 1099, startPoint y: 205, endPoint x: 1150, endPoint y: 670, distance: 468.5
click at [453, 642] on div at bounding box center [1123, 373] width 283 height 596
click at [453, 191] on div at bounding box center [1122, 368] width 250 height 556
click at [453, 199] on div at bounding box center [1122, 368] width 250 height 556
drag, startPoint x: 1160, startPoint y: 456, endPoint x: 1170, endPoint y: 150, distance: 306.0
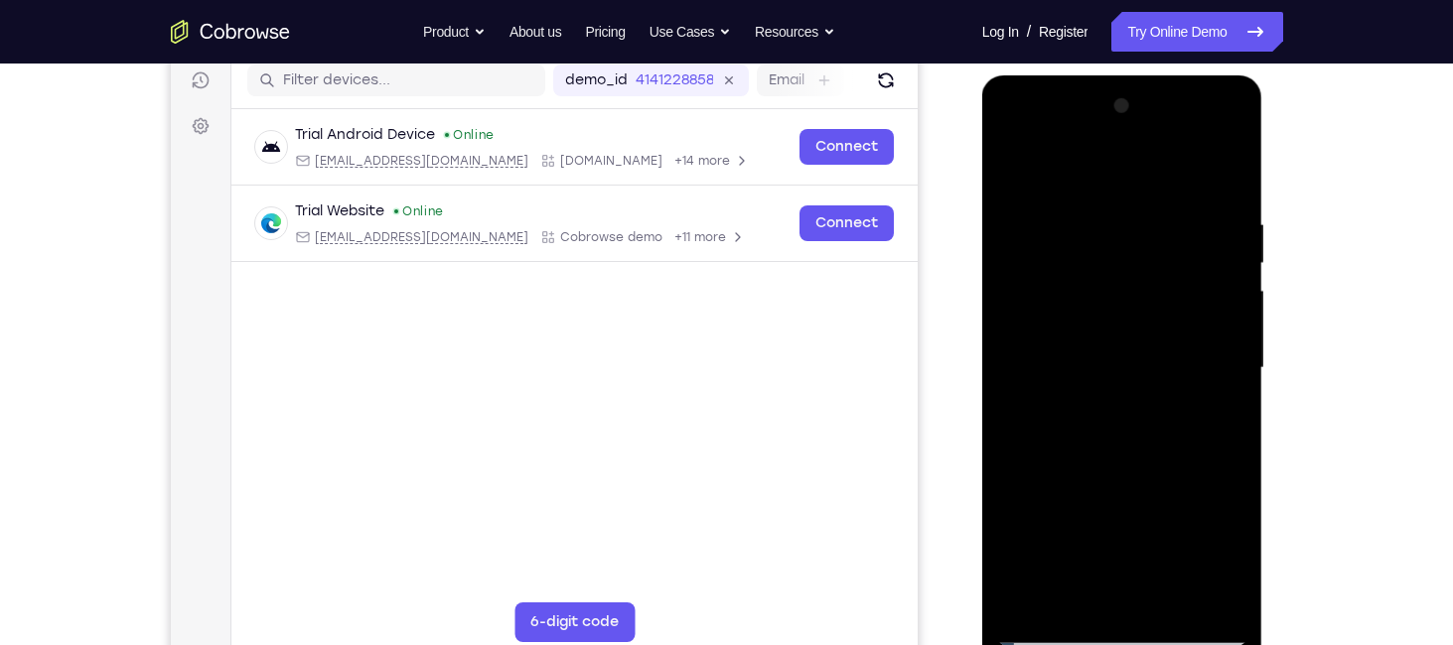
click at [453, 150] on div at bounding box center [1122, 368] width 250 height 556
drag, startPoint x: 1149, startPoint y: 485, endPoint x: 1161, endPoint y: 244, distance: 240.6
click at [453, 244] on div at bounding box center [1122, 368] width 250 height 556
drag, startPoint x: 1137, startPoint y: 530, endPoint x: 1137, endPoint y: 508, distance: 21.8
click at [453, 508] on div at bounding box center [1122, 368] width 250 height 556
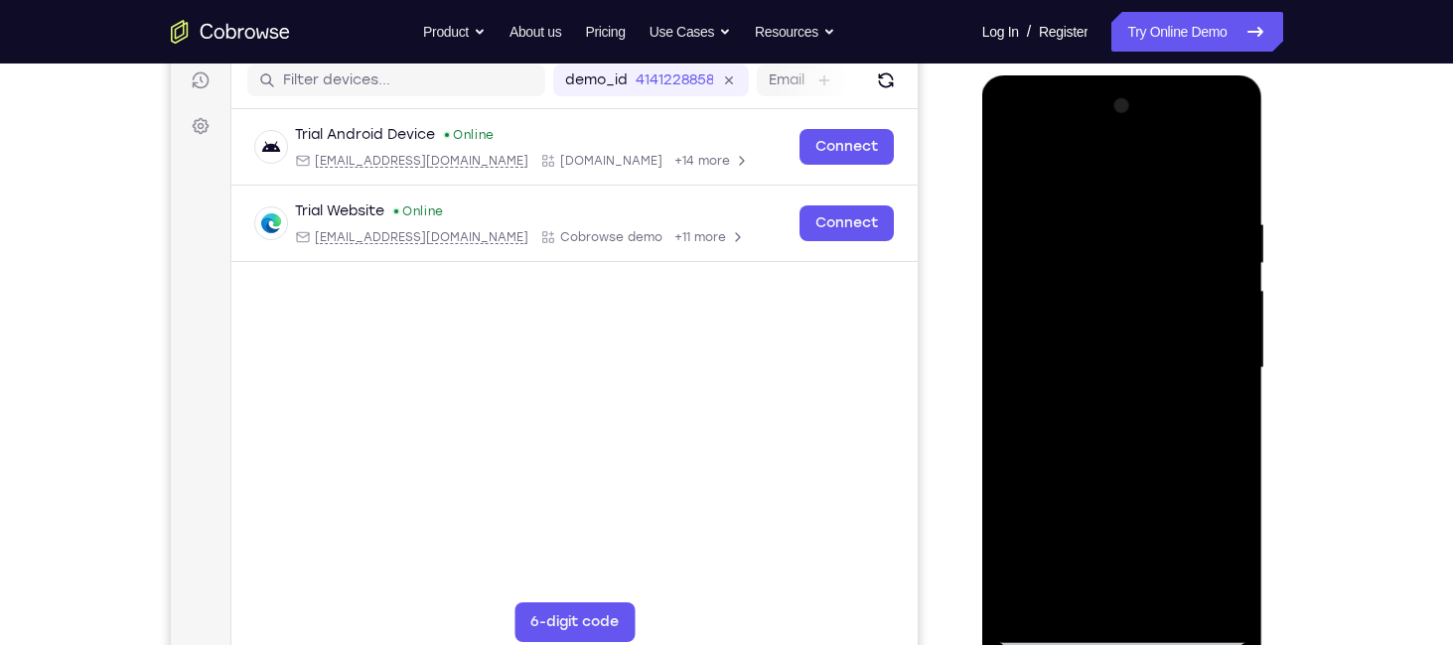
drag, startPoint x: 1137, startPoint y: 508, endPoint x: 1145, endPoint y: 447, distance: 62.1
click at [453, 447] on div at bounding box center [1122, 368] width 250 height 556
drag, startPoint x: 1132, startPoint y: 556, endPoint x: 1133, endPoint y: 541, distance: 14.9
click at [453, 541] on div at bounding box center [1122, 368] width 250 height 556
click at [453, 162] on div at bounding box center [1122, 368] width 250 height 556
